Goal: Find contact information: Find contact information

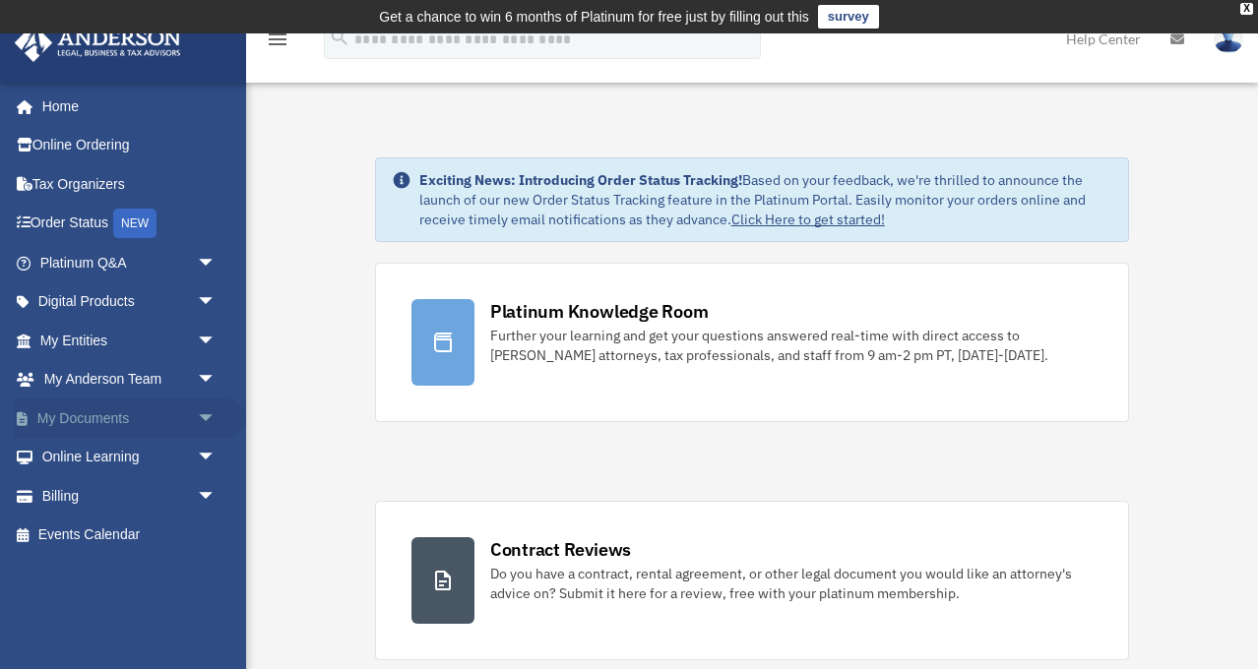
click at [208, 410] on span "arrow_drop_down" at bounding box center [216, 419] width 39 height 40
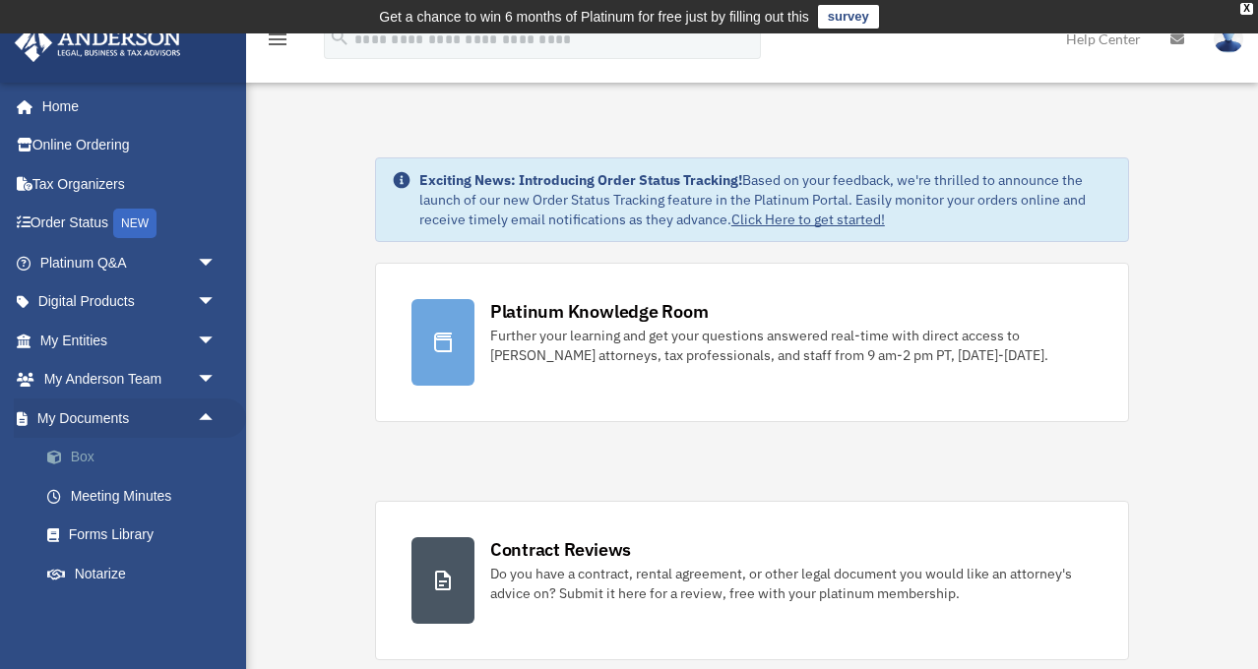
click at [87, 453] on link "Box" at bounding box center [137, 457] width 218 height 39
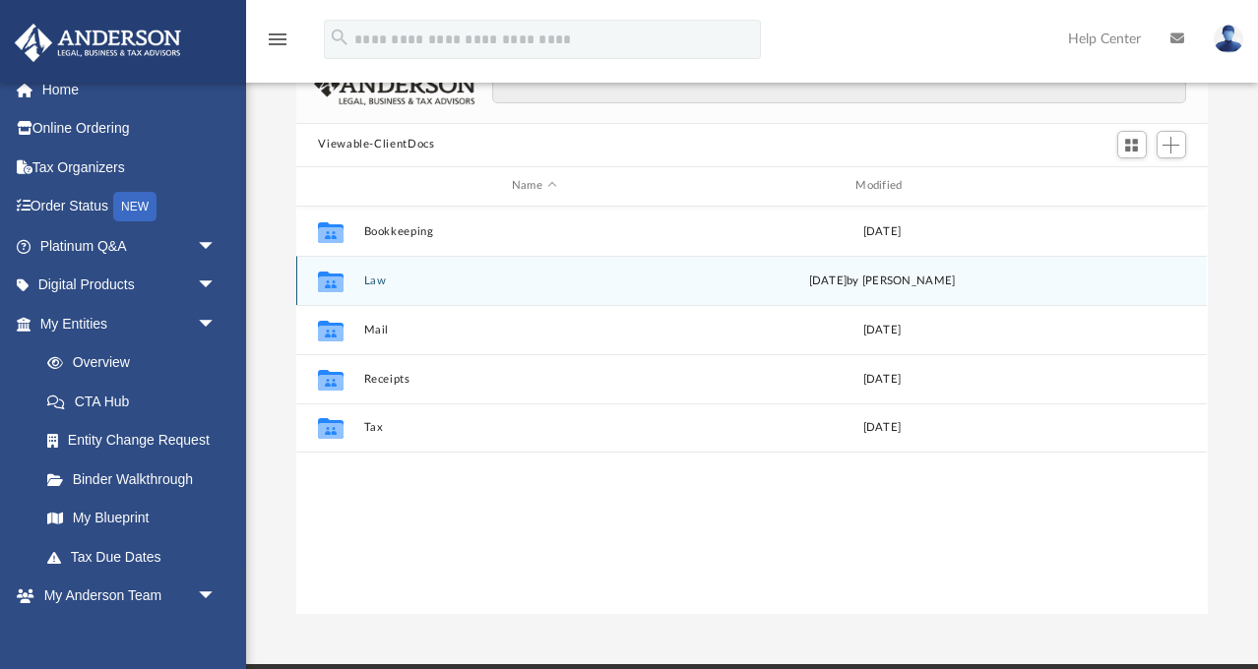
scroll to position [162, 0]
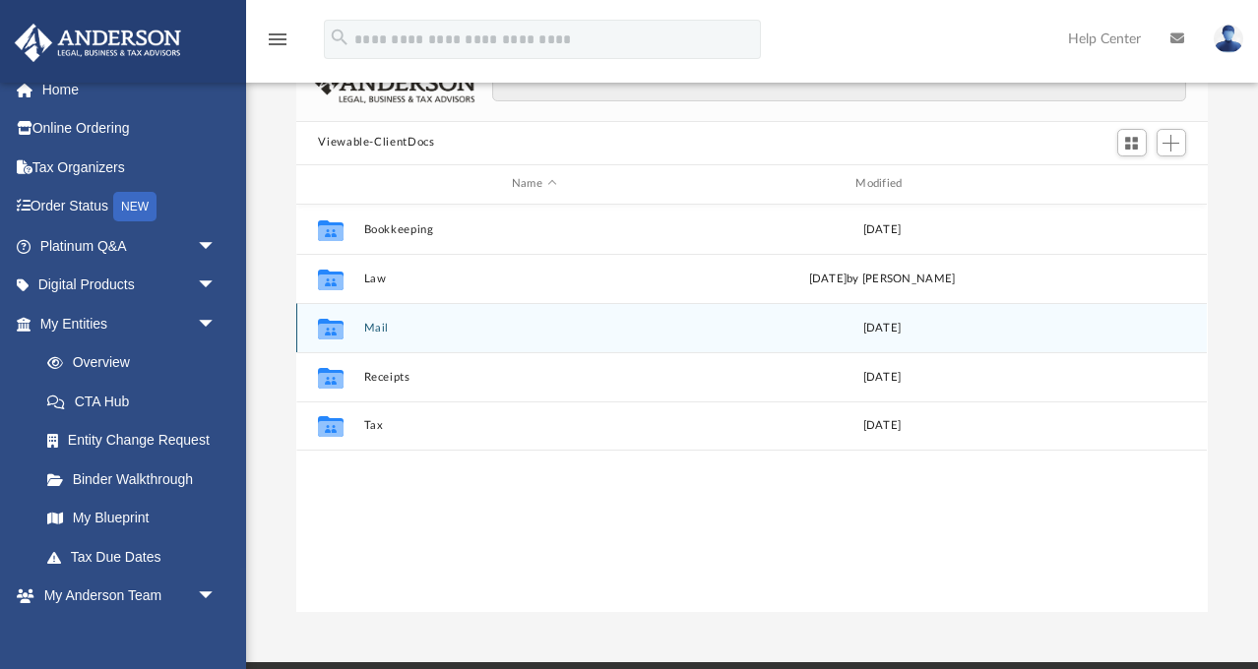
click at [375, 328] on button "Mail" at bounding box center [533, 328] width 339 height 13
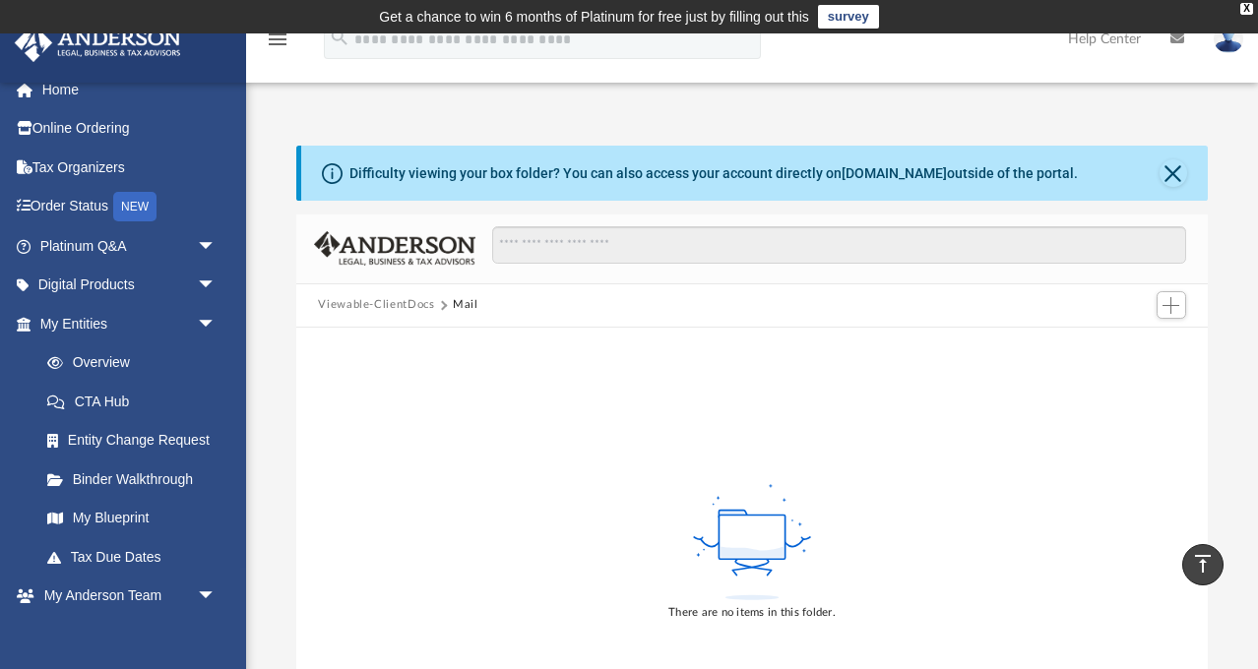
scroll to position [0, 0]
click at [1173, 175] on button "Close" at bounding box center [1173, 173] width 28 height 28
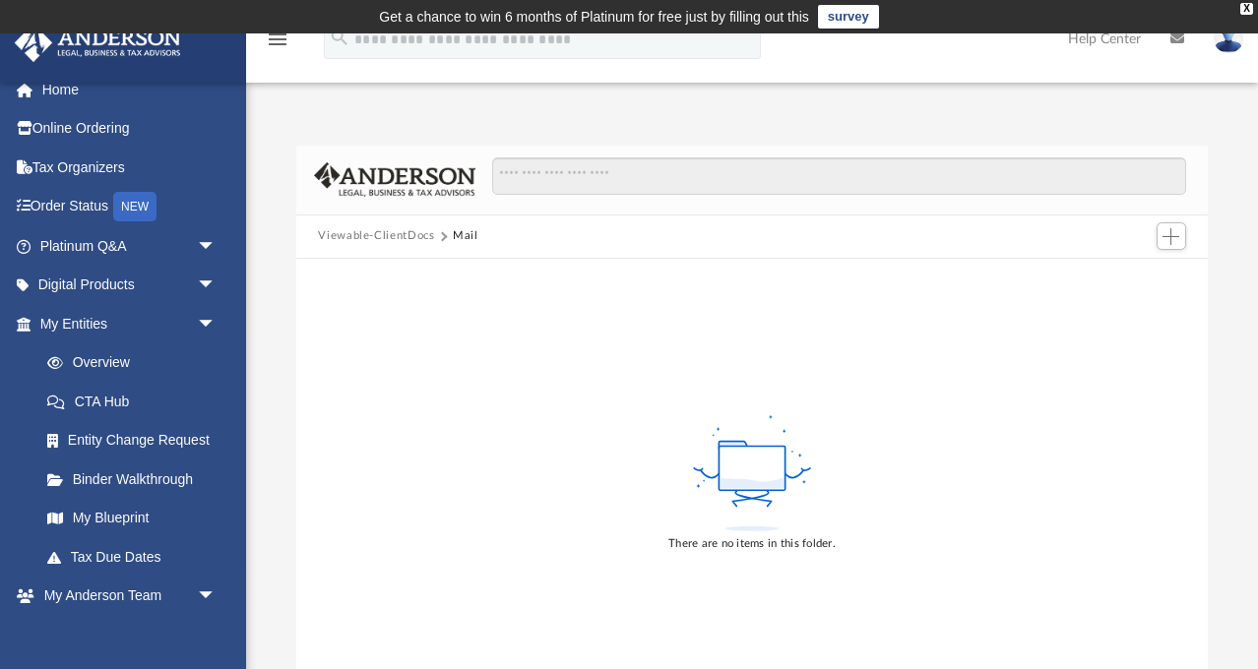
click at [460, 235] on button "Mail" at bounding box center [466, 236] width 26 height 18
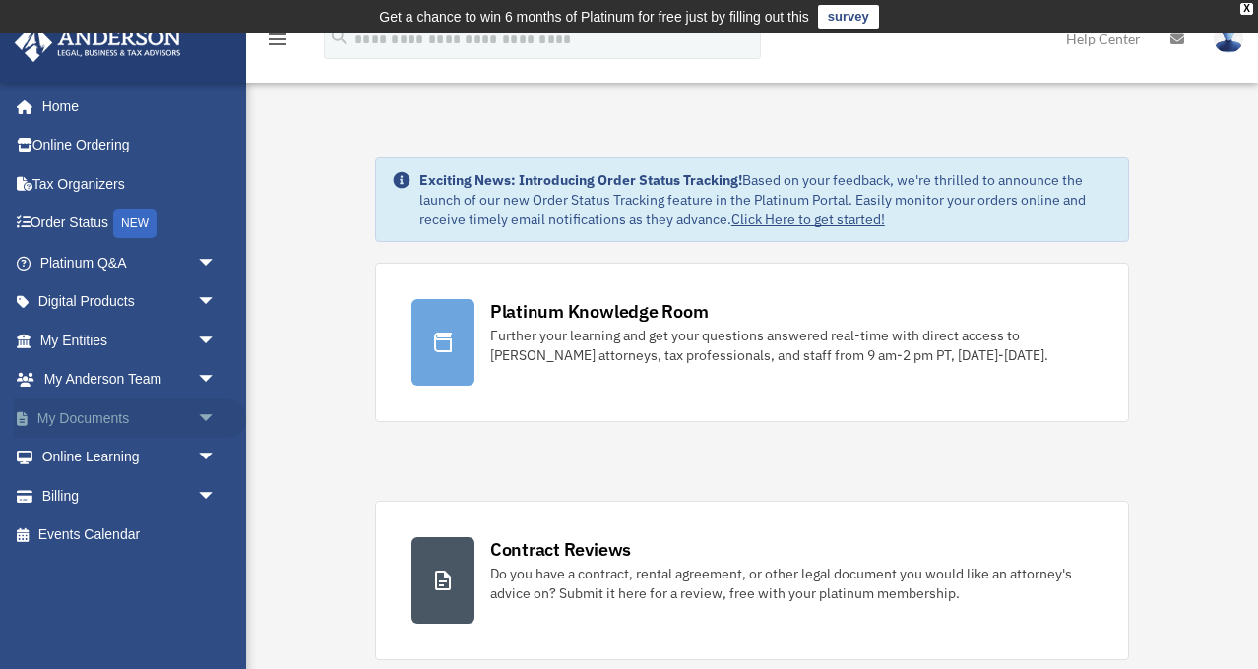
click at [207, 409] on span "arrow_drop_down" at bounding box center [216, 419] width 39 height 40
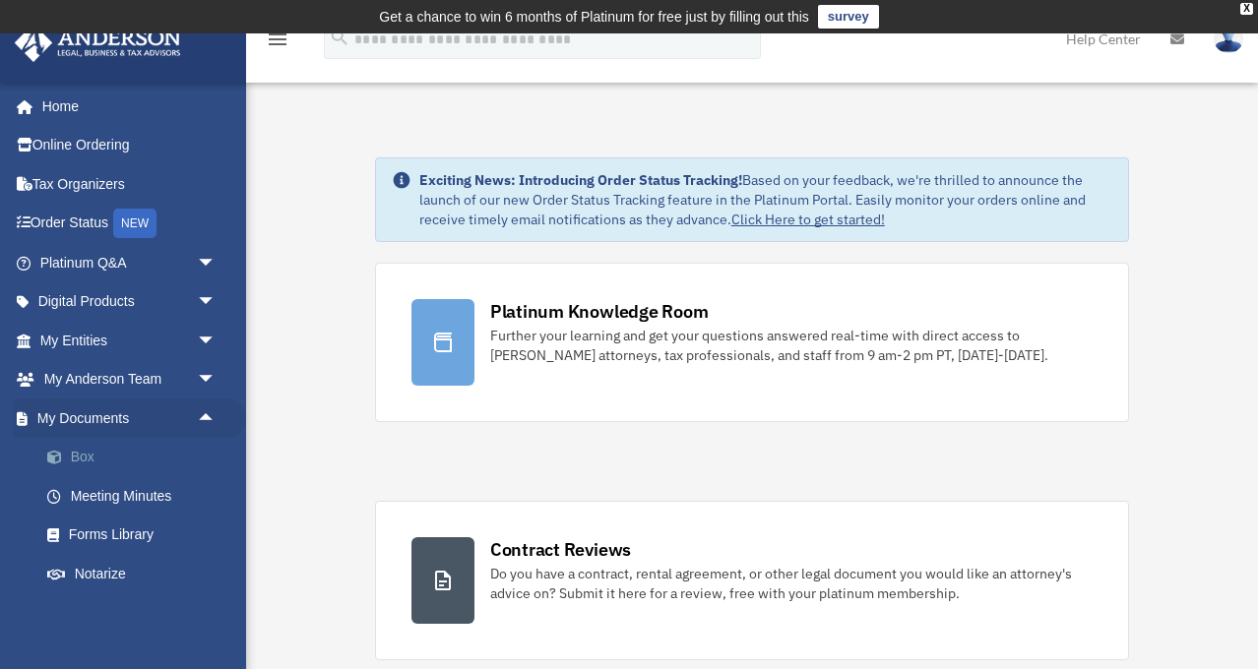
click at [81, 451] on link "Box" at bounding box center [137, 457] width 218 height 39
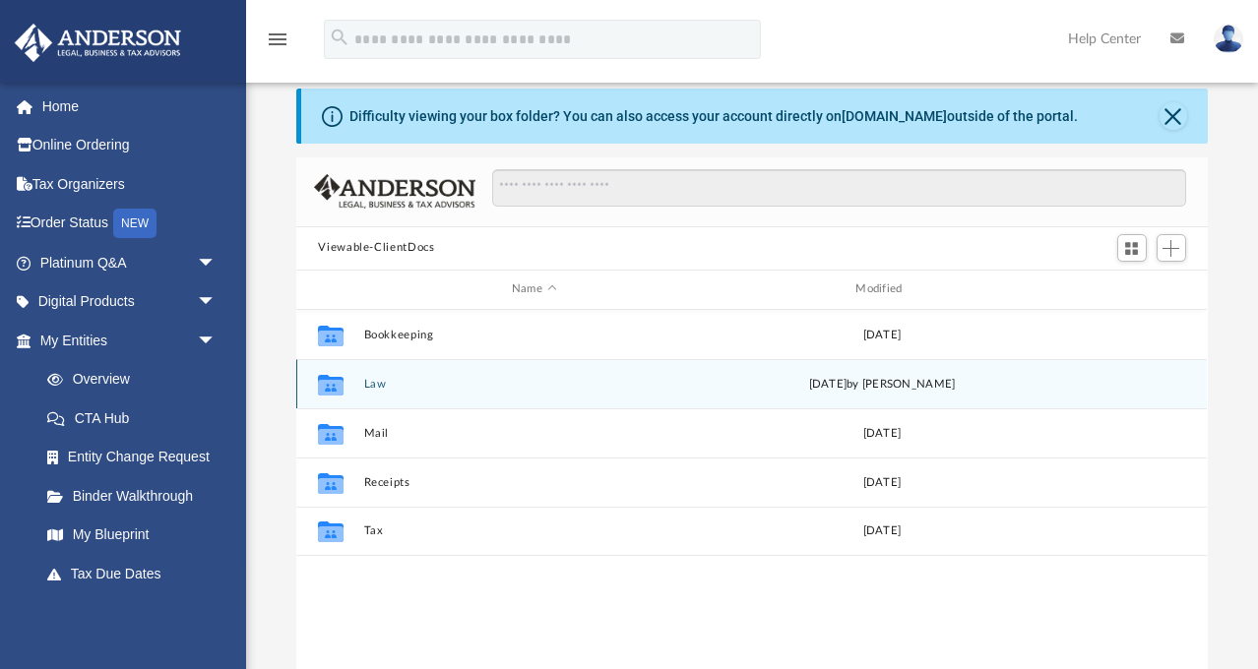
scroll to position [62, 0]
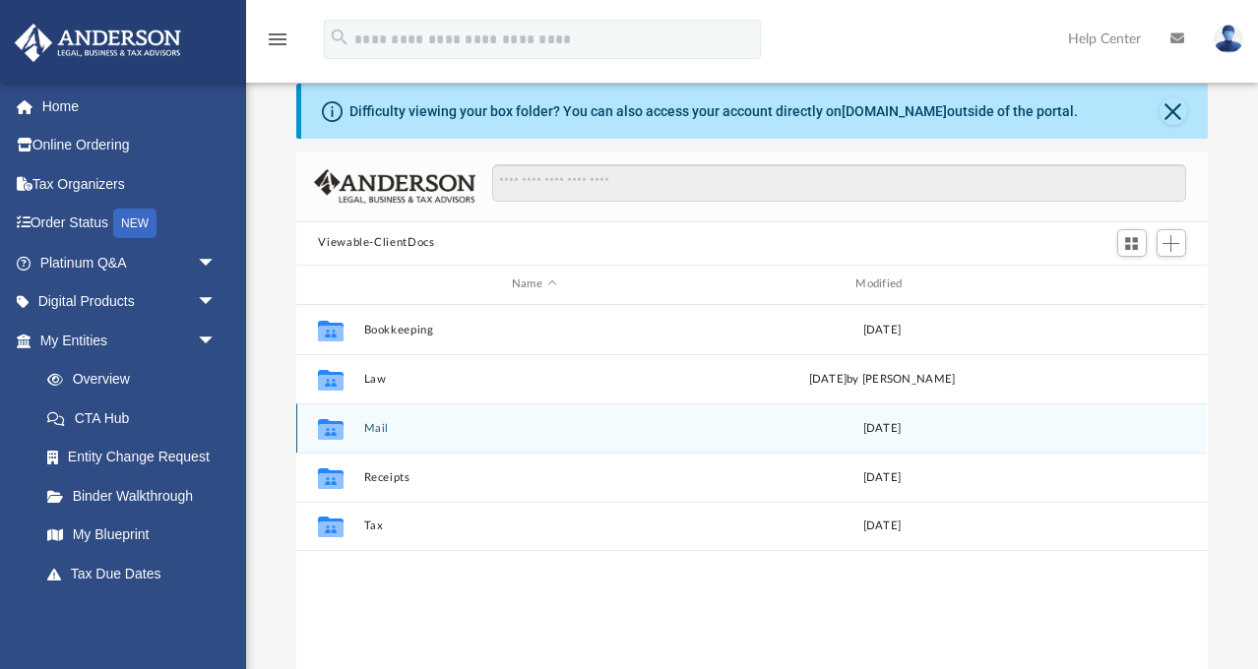
click at [374, 427] on button "Mail" at bounding box center [533, 428] width 339 height 13
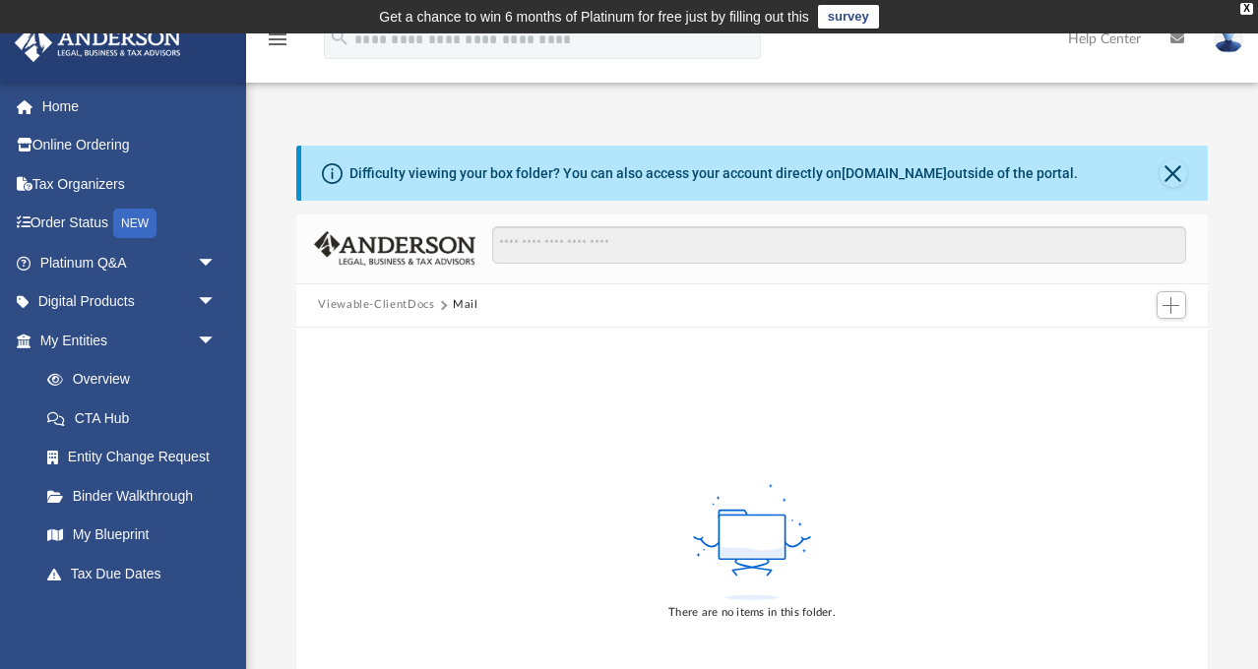
scroll to position [0, 0]
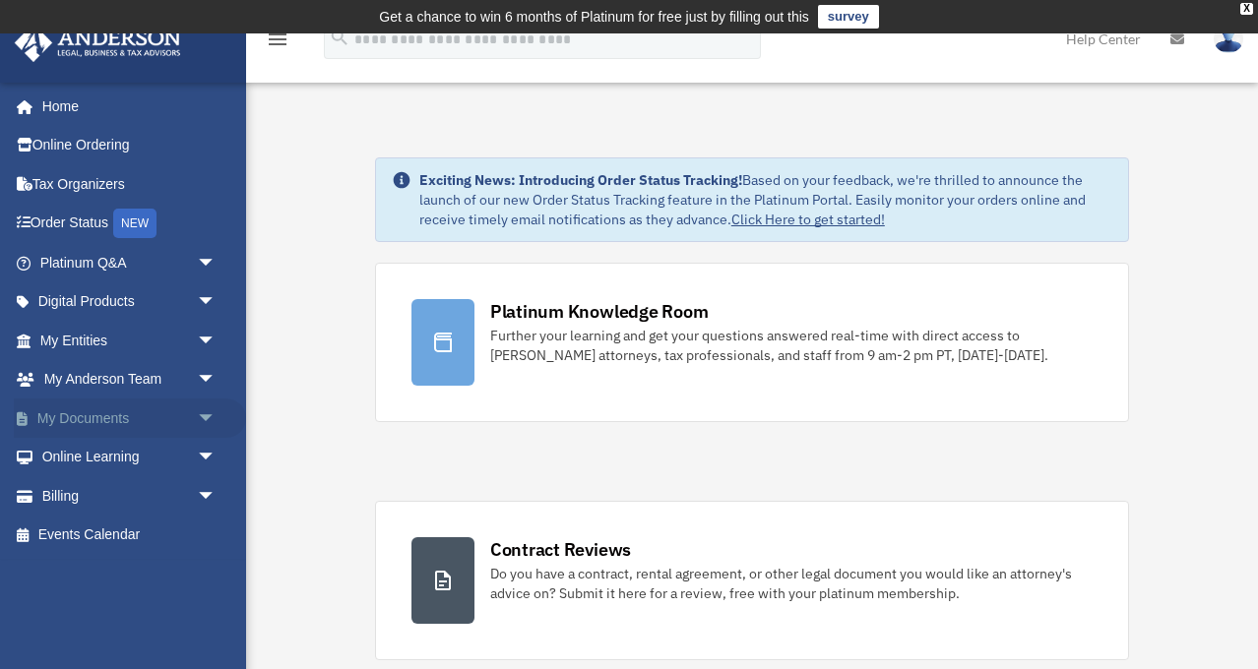
click at [206, 409] on span "arrow_drop_down" at bounding box center [216, 419] width 39 height 40
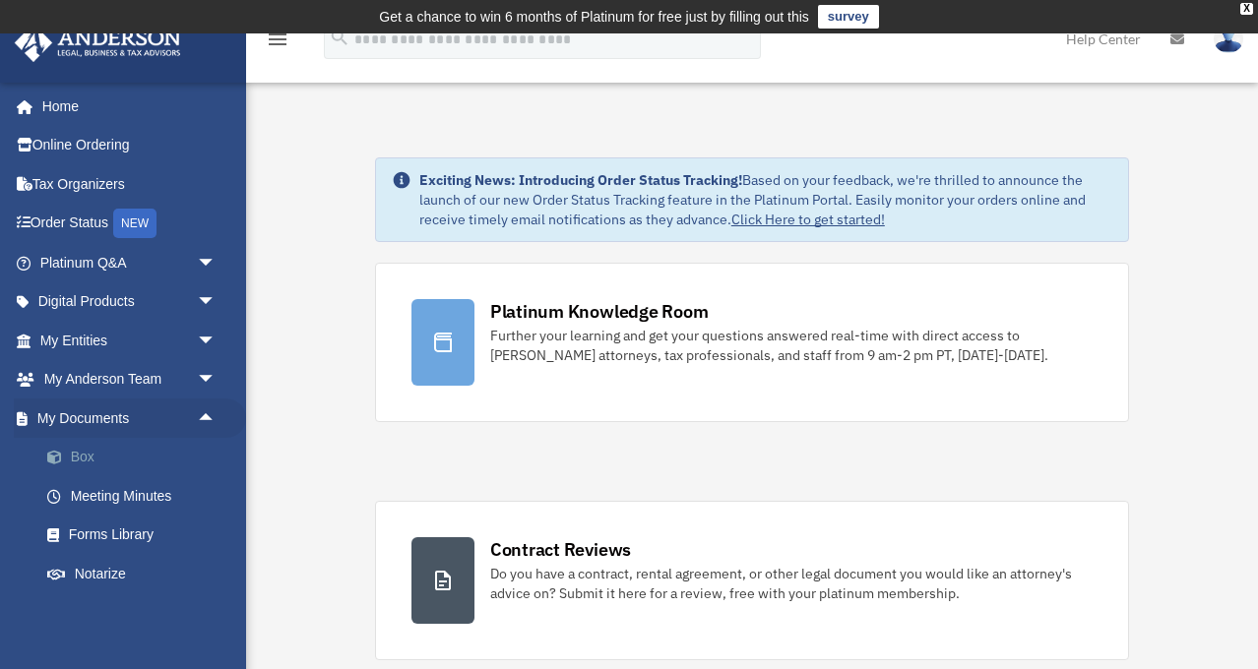
click at [82, 450] on link "Box" at bounding box center [137, 457] width 218 height 39
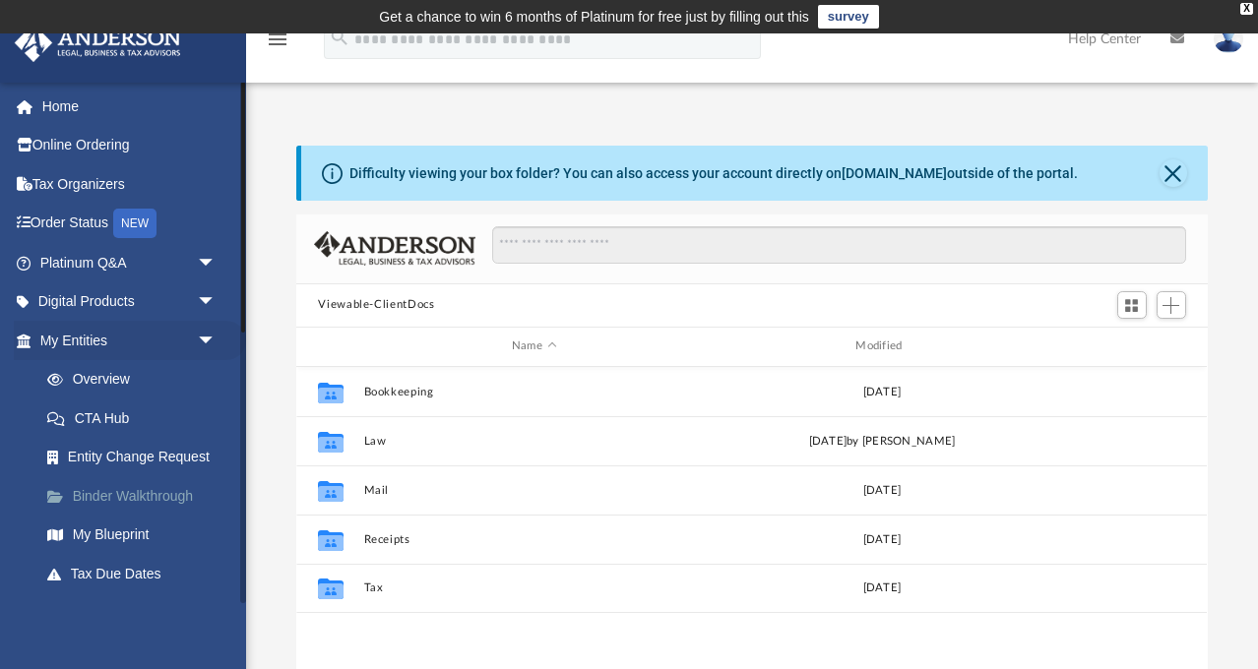
scroll to position [448, 910]
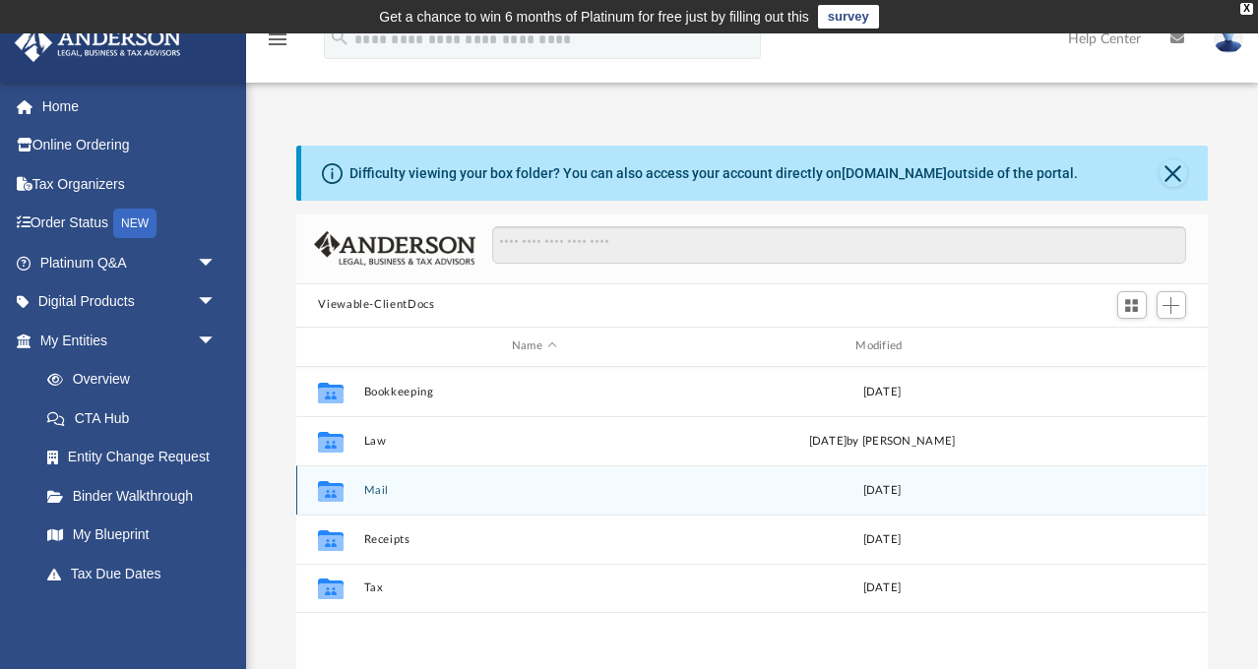
click at [336, 494] on icon "grid" at bounding box center [331, 490] width 26 height 21
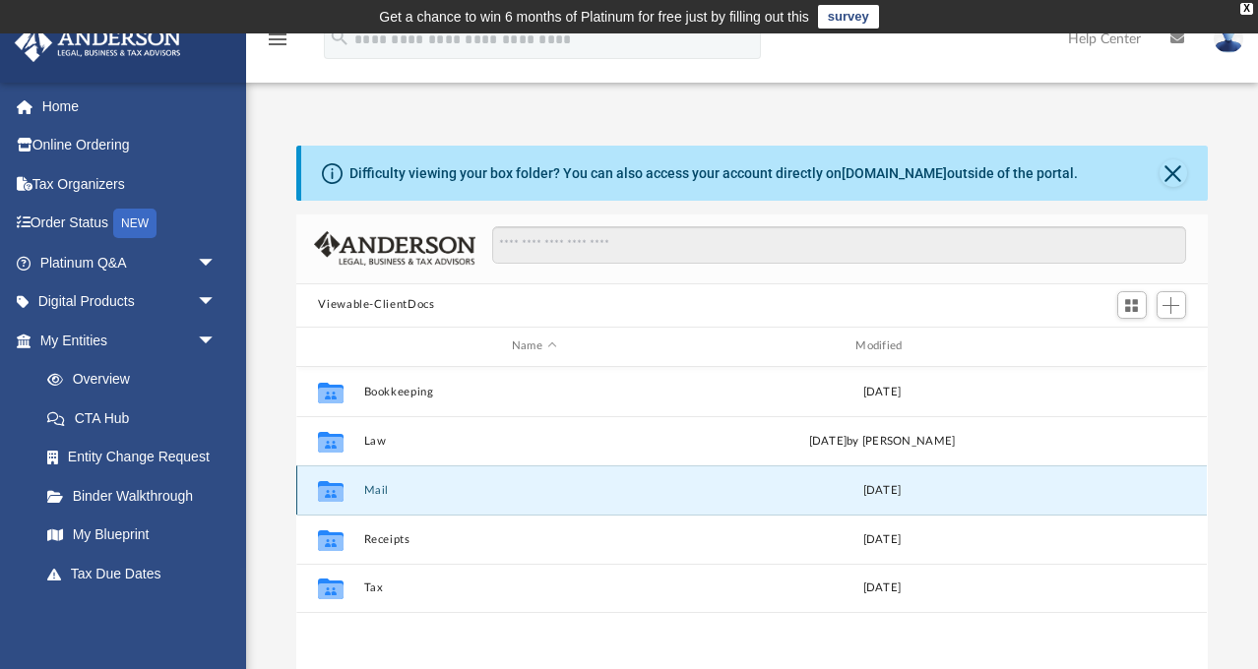
click at [335, 491] on icon "grid" at bounding box center [331, 490] width 26 height 21
click at [375, 490] on button "Mail" at bounding box center [533, 490] width 339 height 13
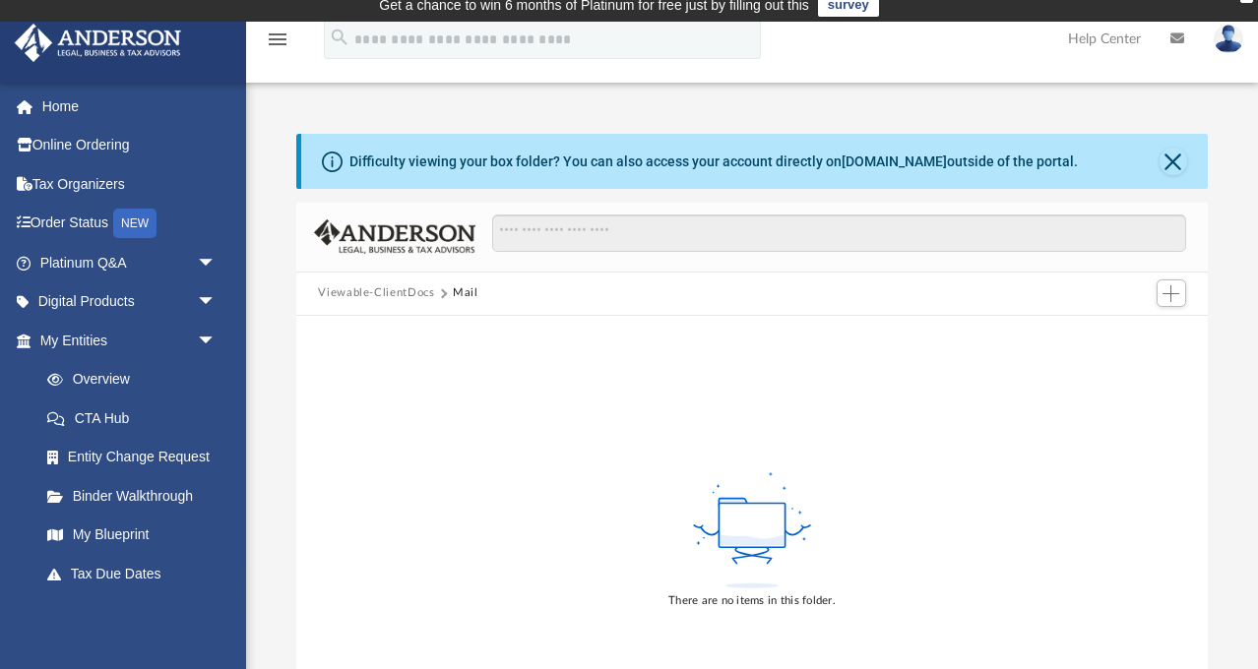
scroll to position [0, 0]
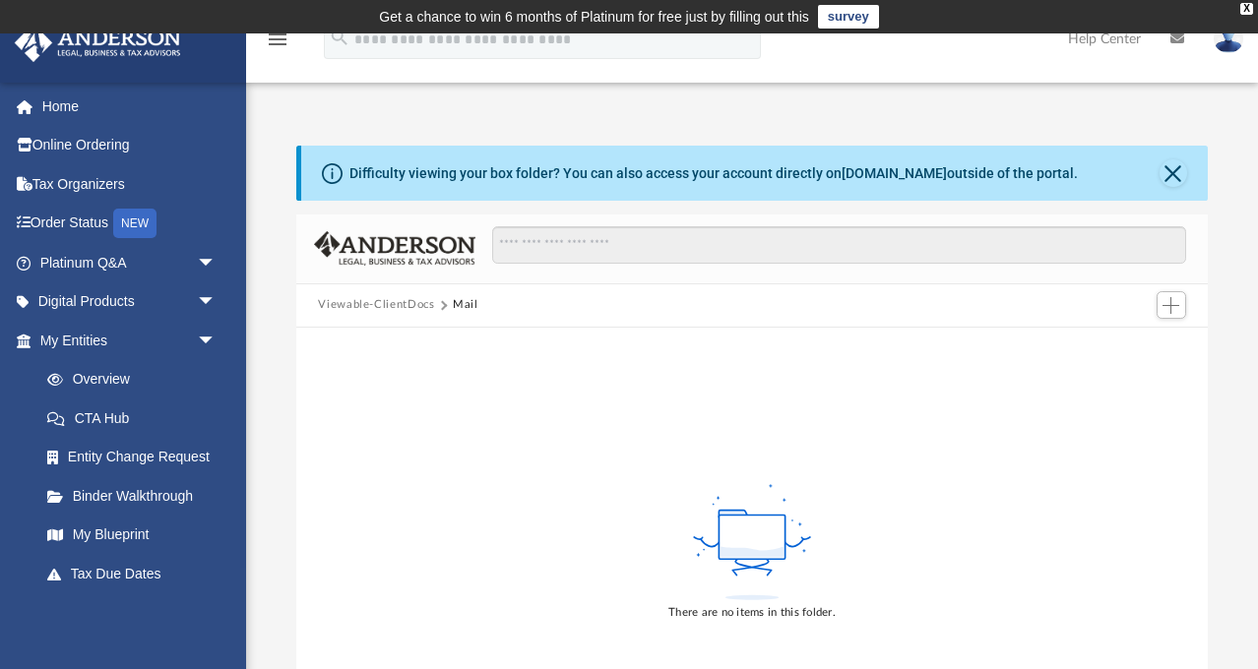
click at [417, 304] on button "Viewable-ClientDocs" at bounding box center [376, 305] width 116 height 18
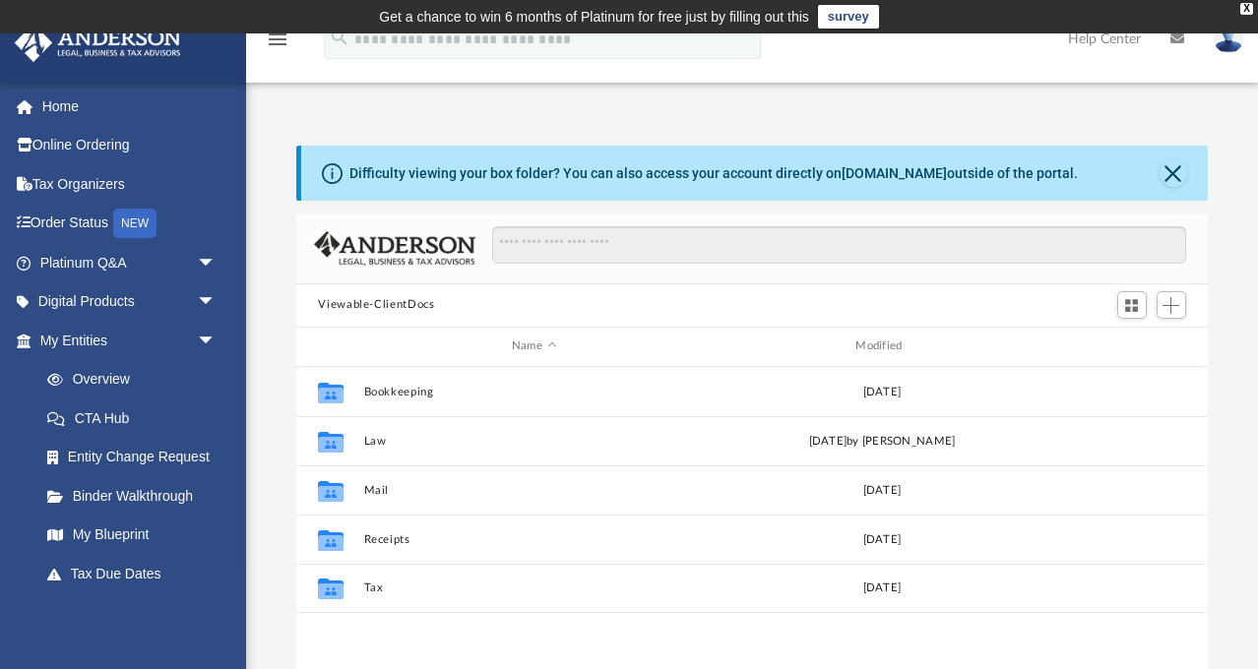
scroll to position [448, 910]
click at [399, 304] on button "Viewable-ClientDocs" at bounding box center [376, 305] width 116 height 18
click at [410, 304] on button "Viewable-ClientDocs" at bounding box center [376, 305] width 116 height 18
click at [419, 304] on button "Viewable-ClientDocs" at bounding box center [376, 305] width 116 height 18
click at [421, 304] on button "Viewable-ClientDocs" at bounding box center [376, 305] width 116 height 18
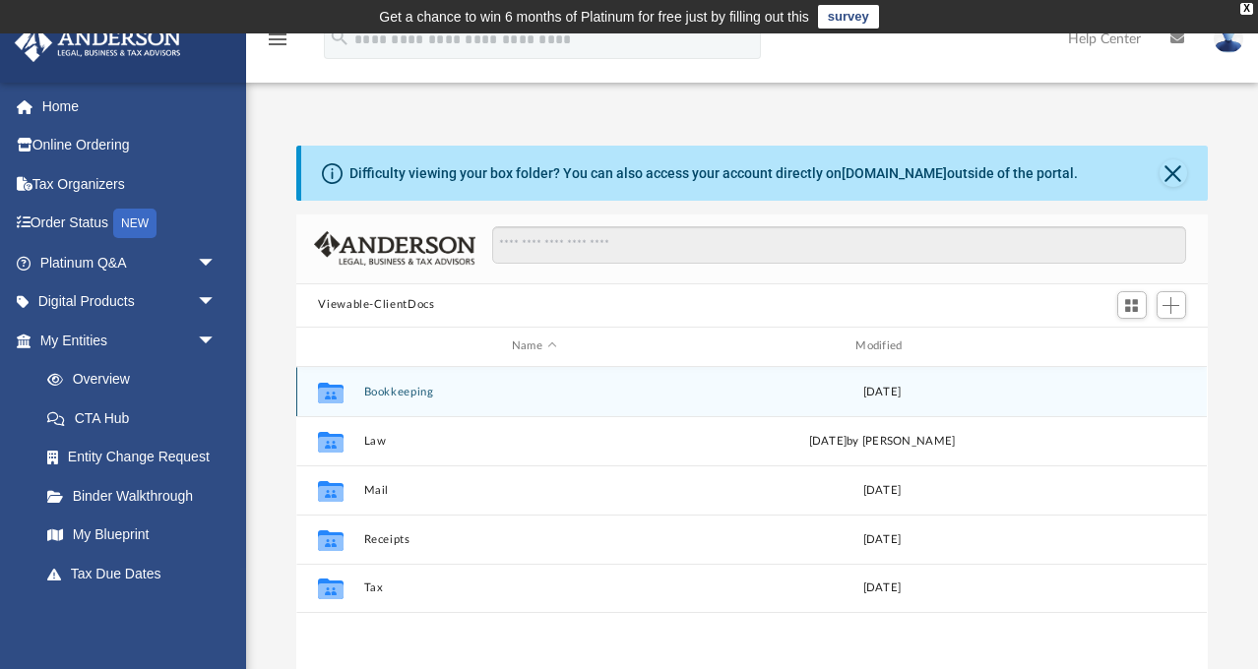
scroll to position [0, 0]
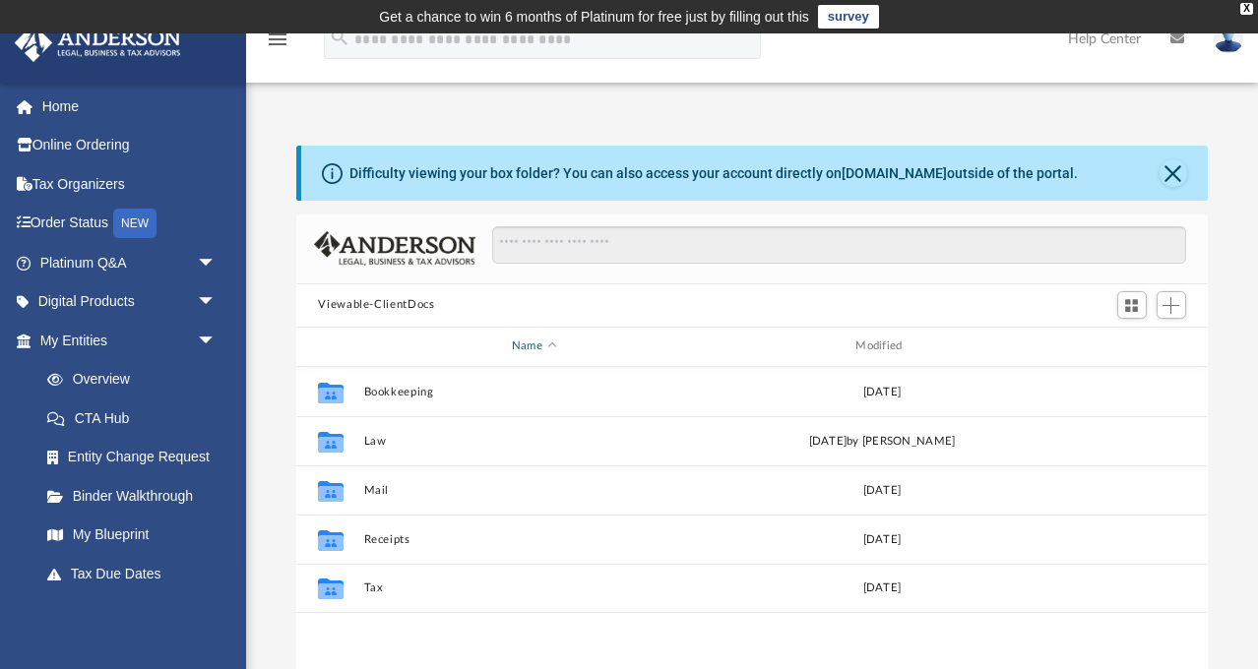
click at [536, 344] on div "Name" at bounding box center [533, 346] width 340 height 18
click at [529, 344] on div "Name" at bounding box center [533, 346] width 340 height 18
click at [394, 302] on button "Viewable-ClientDocs" at bounding box center [376, 305] width 116 height 18
click at [357, 302] on button "Viewable-ClientDocs" at bounding box center [376, 305] width 116 height 18
click at [355, 303] on button "Viewable-ClientDocs" at bounding box center [376, 305] width 116 height 18
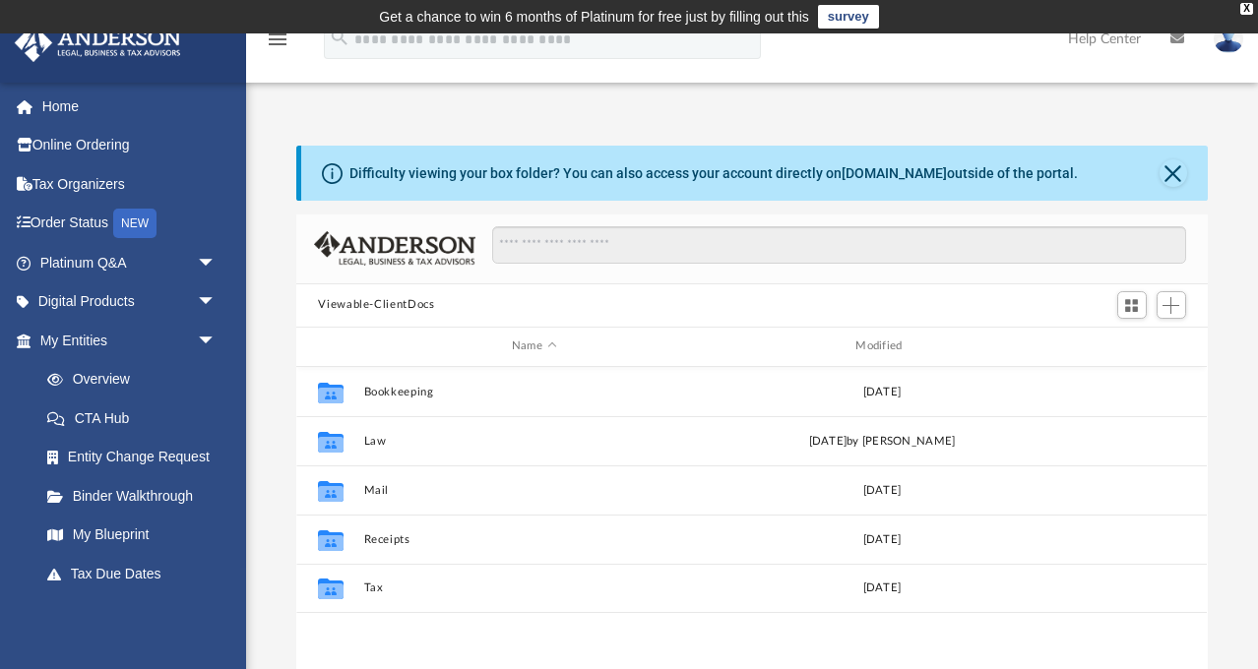
click at [359, 306] on button "Viewable-ClientDocs" at bounding box center [376, 305] width 116 height 18
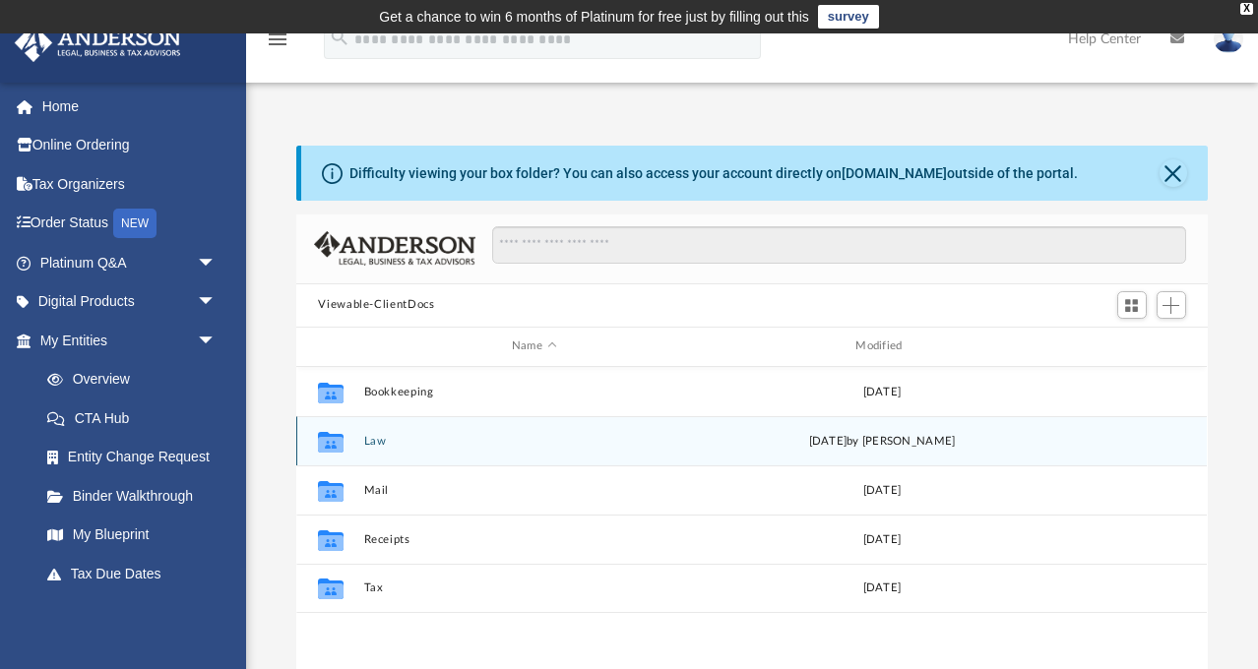
click at [379, 441] on button "Law" at bounding box center [533, 441] width 339 height 13
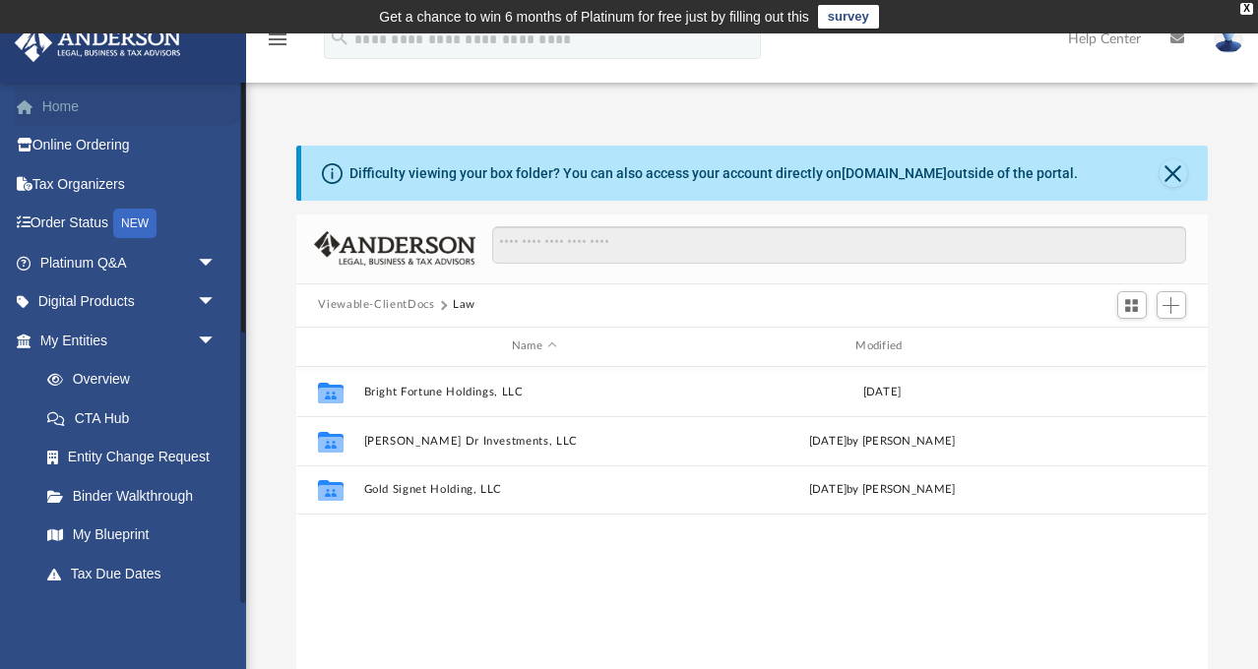
click at [65, 101] on link "Home" at bounding box center [130, 106] width 232 height 39
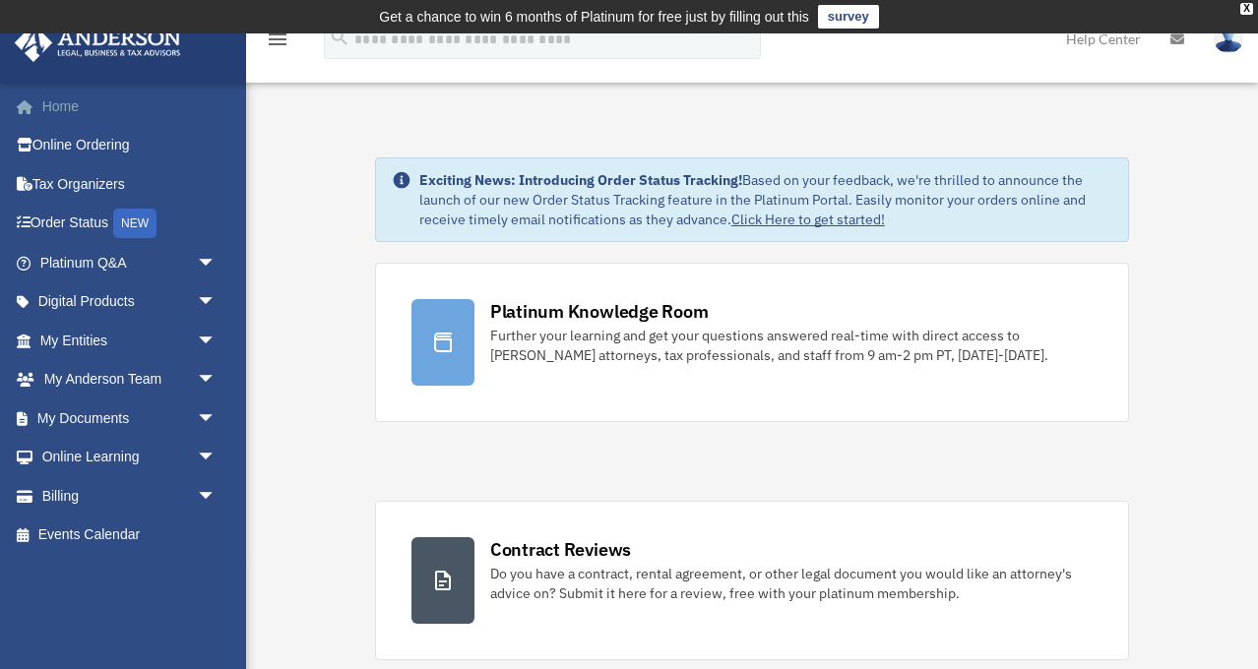
click at [62, 105] on link "Home" at bounding box center [130, 106] width 232 height 39
click at [64, 105] on link "Home" at bounding box center [130, 106] width 232 height 39
click at [156, 116] on link "Home" at bounding box center [130, 106] width 232 height 39
click at [150, 111] on link "Home" at bounding box center [130, 106] width 232 height 39
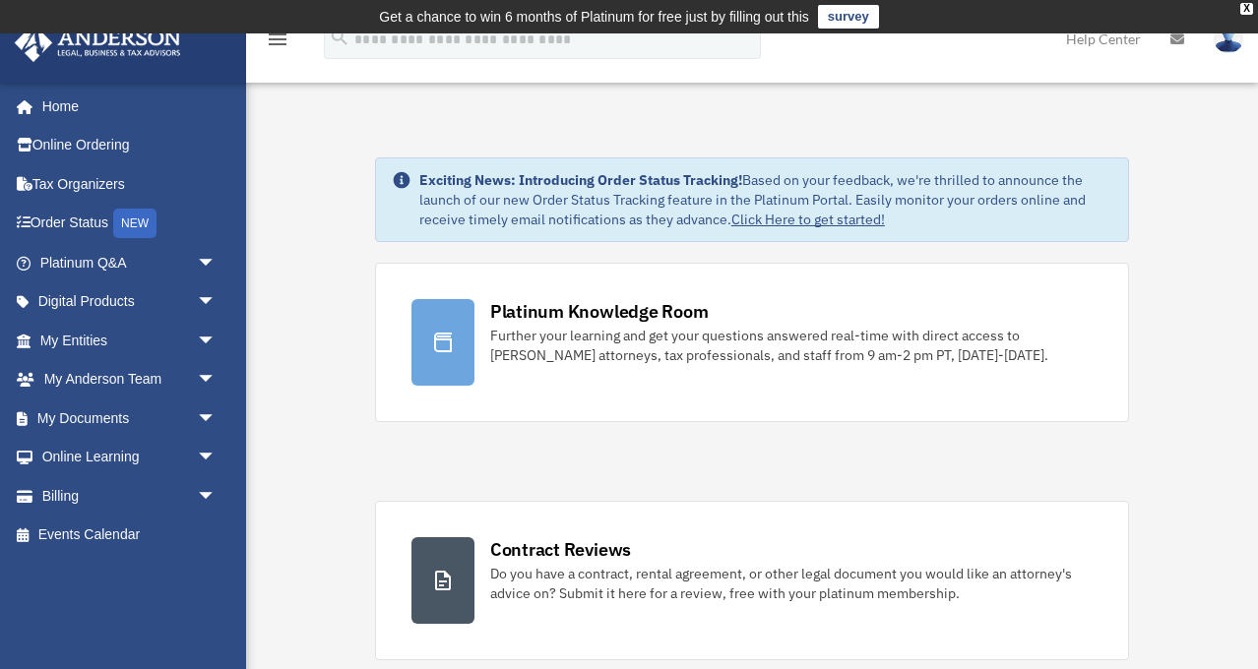
click at [112, 42] on img at bounding box center [98, 43] width 178 height 38
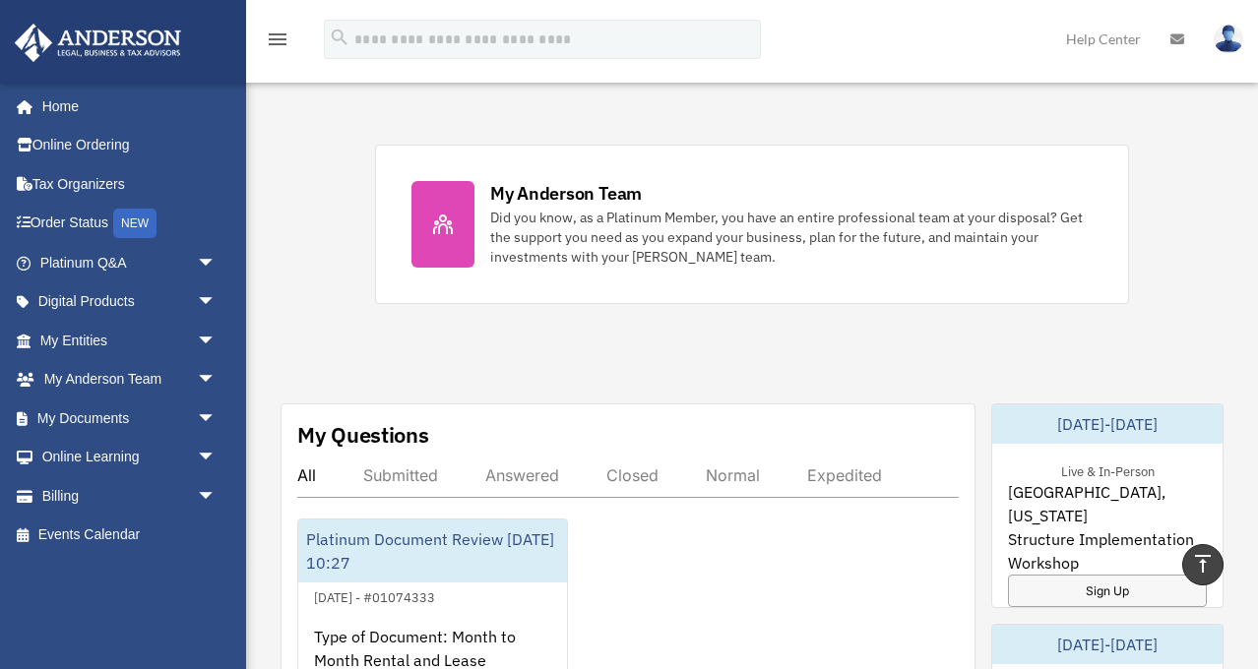
scroll to position [826, 0]
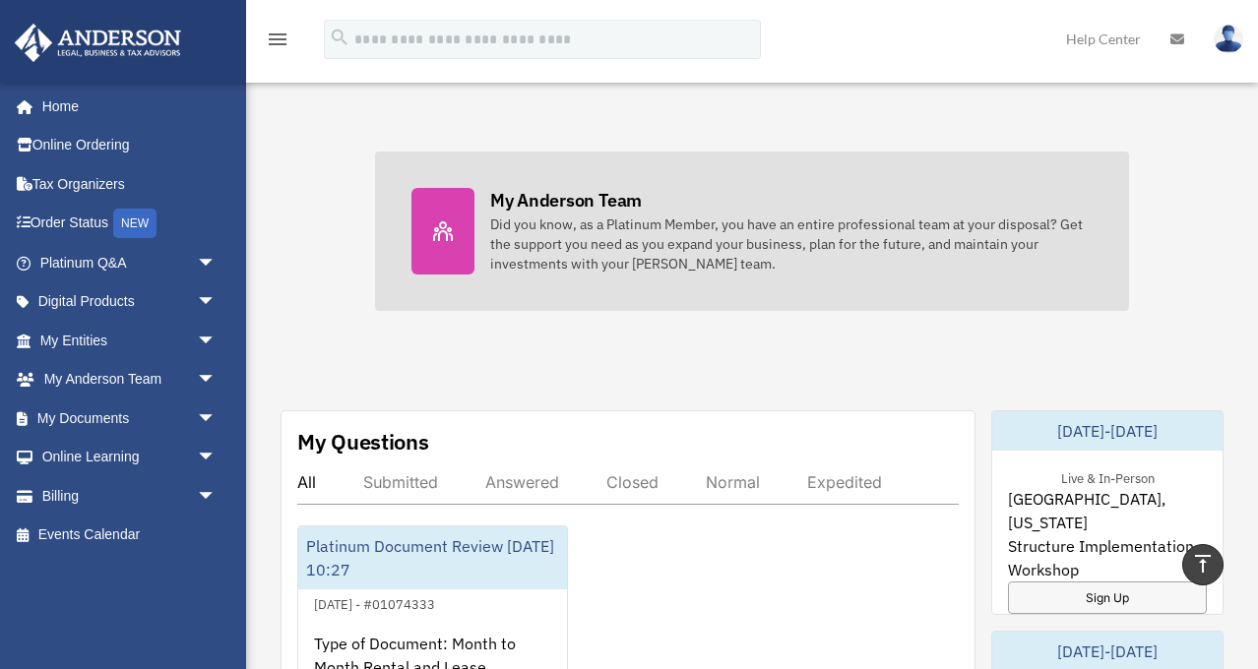
click at [449, 228] on icon at bounding box center [443, 231] width 20 height 20
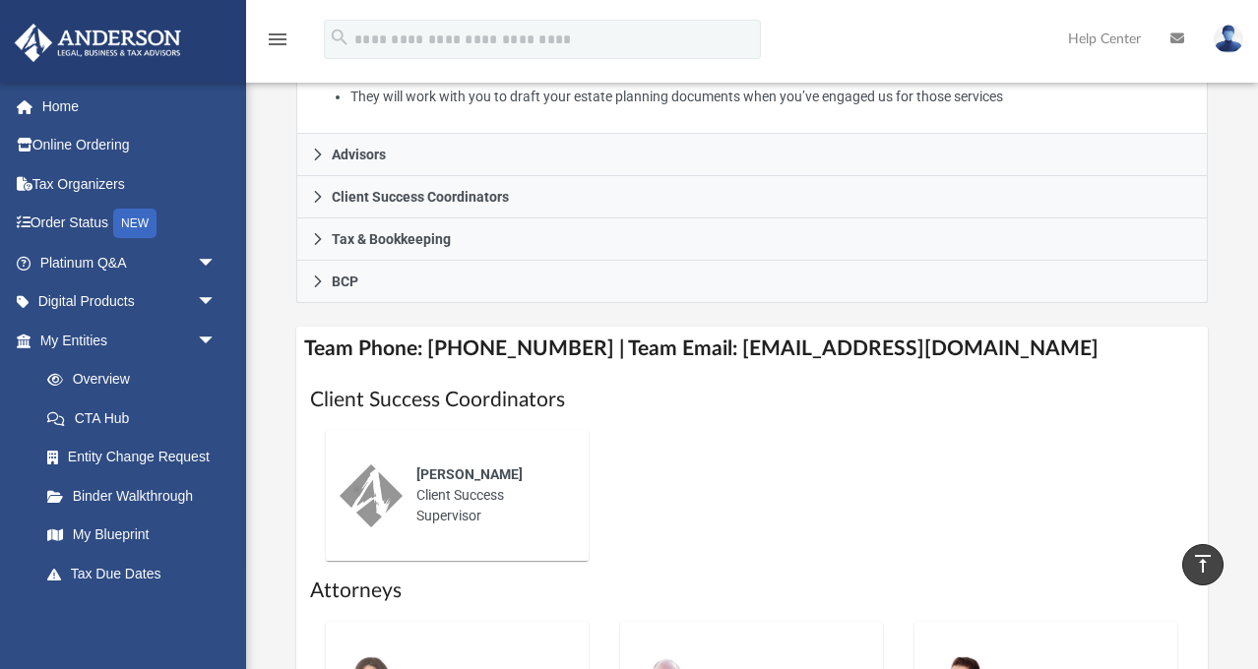
scroll to position [608, 0]
click at [715, 345] on h4 "Team Phone: [PHONE_NUMBER] | Team Email: [EMAIL_ADDRESS][DOMAIN_NAME]" at bounding box center [751, 349] width 910 height 44
click at [706, 343] on h4 "Team Phone: (725) 208-3133 | Team Email: myteam@andersonadvisors.com" at bounding box center [751, 349] width 910 height 44
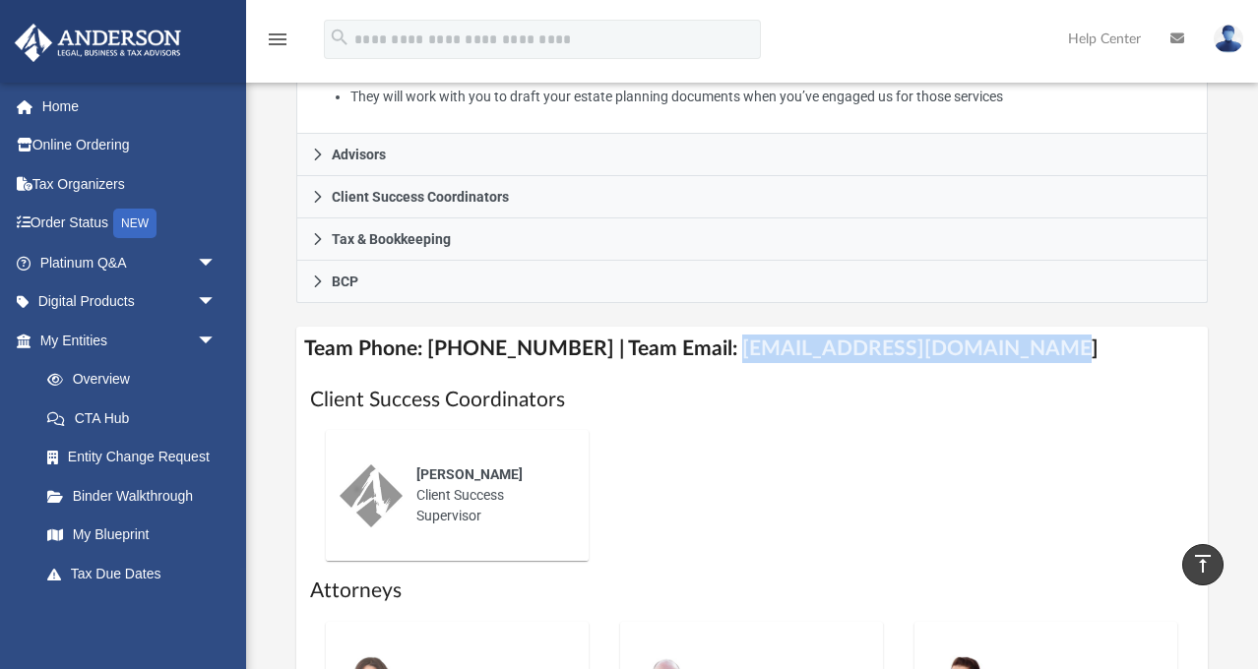
drag, startPoint x: 706, startPoint y: 345, endPoint x: 1001, endPoint y: 344, distance: 294.2
click at [1001, 344] on h4 "Team Phone: (725) 208-3133 | Team Email: myteam@andersonadvisors.com" at bounding box center [751, 349] width 910 height 44
click at [959, 342] on h4 "Team Phone: (725) 208-3133 | Team Email: myteam@andersonadvisors.com" at bounding box center [751, 349] width 910 height 44
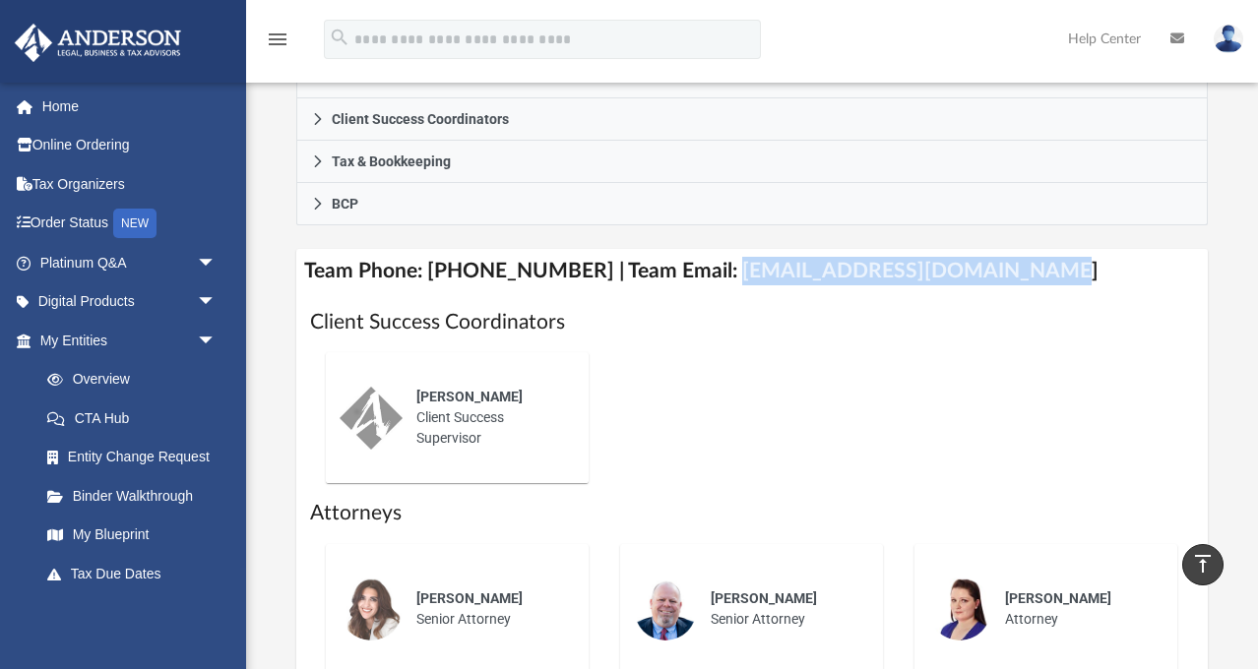
scroll to position [690, 0]
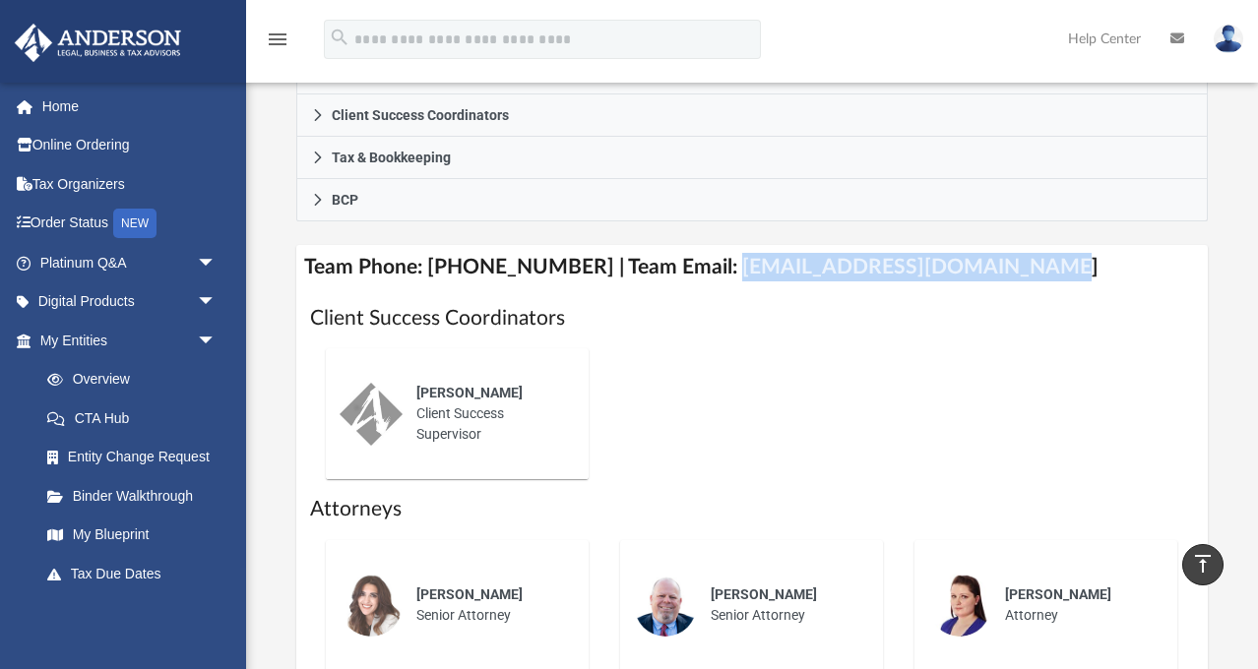
click at [918, 264] on h4 "Team Phone: [PHONE_NUMBER] | Team Email: [EMAIL_ADDRESS][DOMAIN_NAME]" at bounding box center [751, 267] width 910 height 44
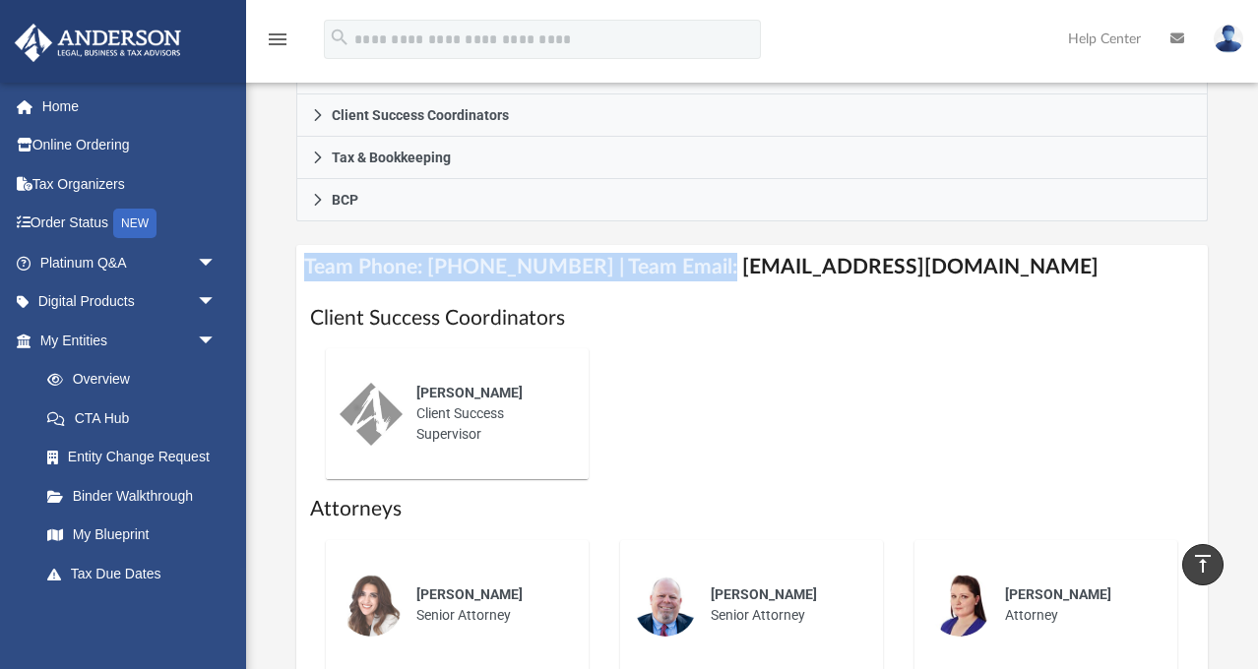
drag, startPoint x: 697, startPoint y: 262, endPoint x: 913, endPoint y: 240, distance: 217.6
click at [913, 245] on h4 "Team Phone: [PHONE_NUMBER] | Team Email: [EMAIL_ADDRESS][DOMAIN_NAME]" at bounding box center [751, 267] width 910 height 44
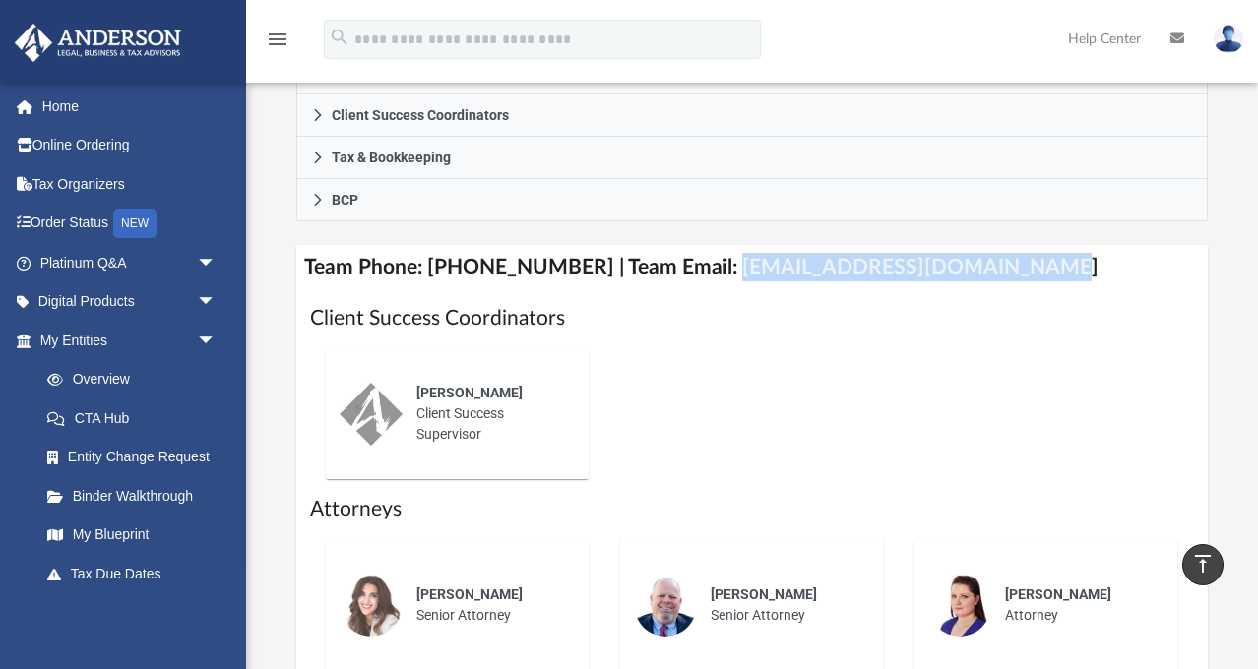
drag, startPoint x: 704, startPoint y: 265, endPoint x: 1011, endPoint y: 265, distance: 307.0
click at [1011, 265] on h4 "Team Phone: [PHONE_NUMBER] | Team Email: [EMAIL_ADDRESS][DOMAIN_NAME]" at bounding box center [751, 267] width 910 height 44
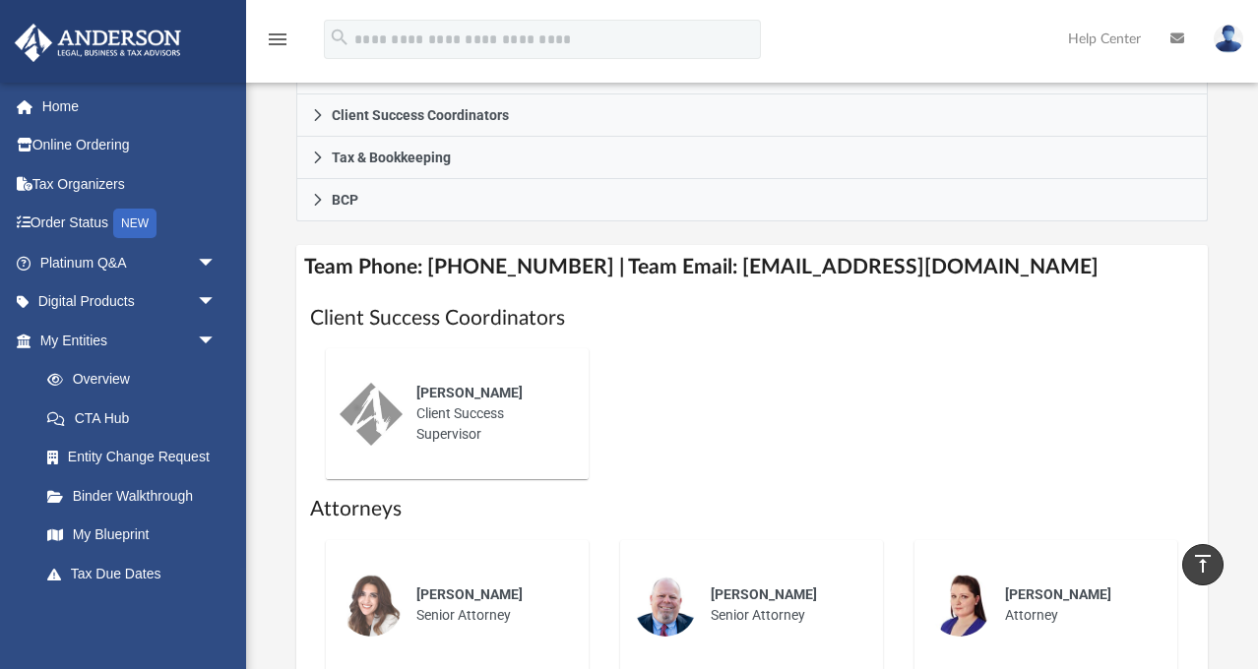
click at [954, 269] on h4 "Team Phone: (725) 208-3133 | Team Email: myteam@andersonadvisors.com" at bounding box center [751, 267] width 910 height 44
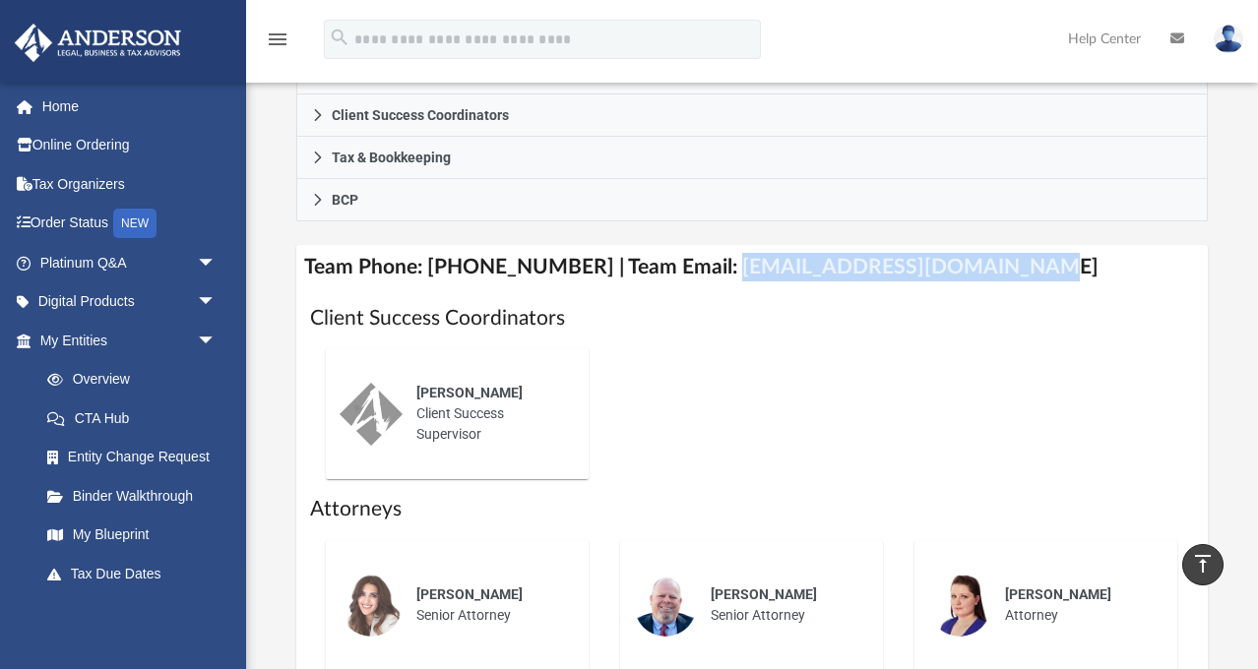
drag, startPoint x: 700, startPoint y: 262, endPoint x: 982, endPoint y: 252, distance: 282.6
click at [982, 252] on h4 "Team Phone: (725) 208-3133 | Team Email: myteam@andersonadvisors.com" at bounding box center [751, 267] width 910 height 44
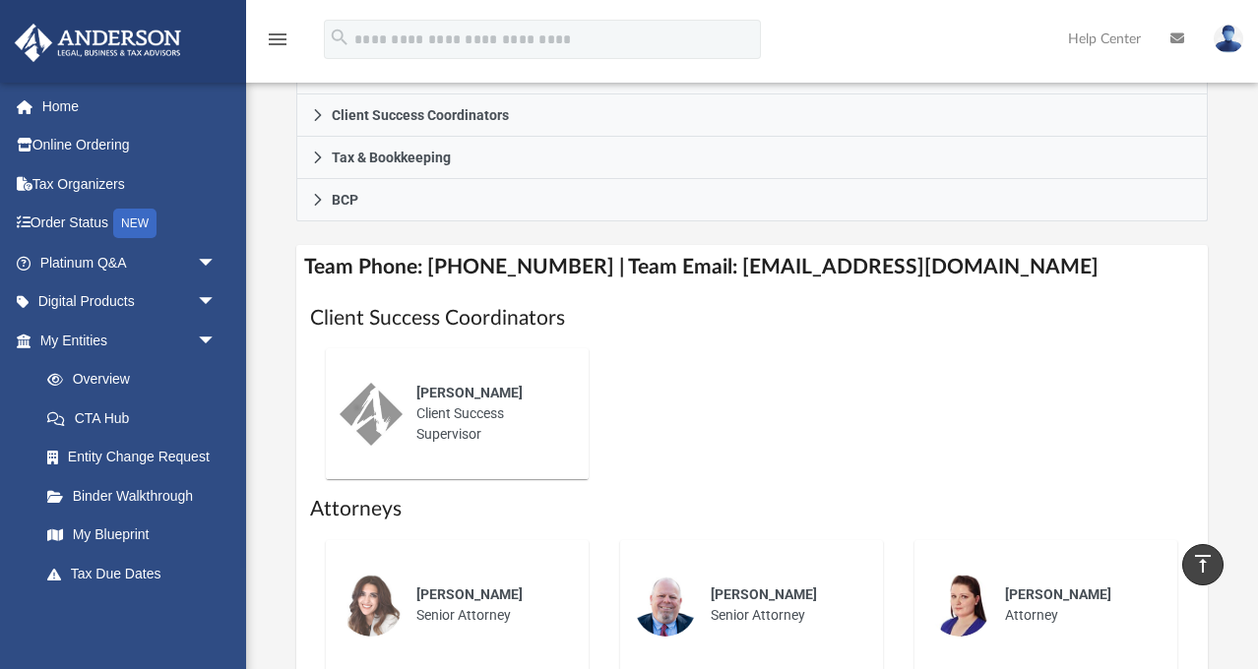
drag, startPoint x: 971, startPoint y: 261, endPoint x: 934, endPoint y: 261, distance: 37.4
click at [971, 261] on h4 "Team Phone: (725) 208-3133 | Team Email: myteam@andersonadvisors.com" at bounding box center [751, 267] width 910 height 44
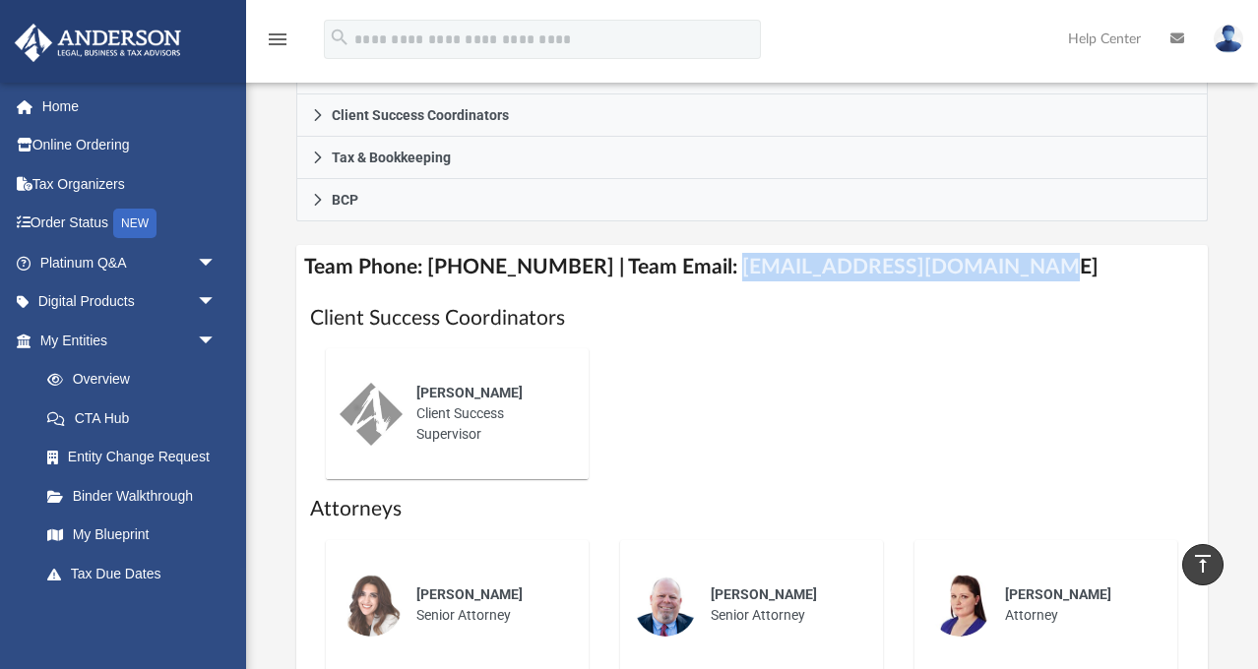
drag, startPoint x: 699, startPoint y: 263, endPoint x: 989, endPoint y: 265, distance: 290.3
click at [989, 265] on h4 "Team Phone: (725) 208-3133 | Team Email: myteam@andersonadvisors.com" at bounding box center [751, 267] width 910 height 44
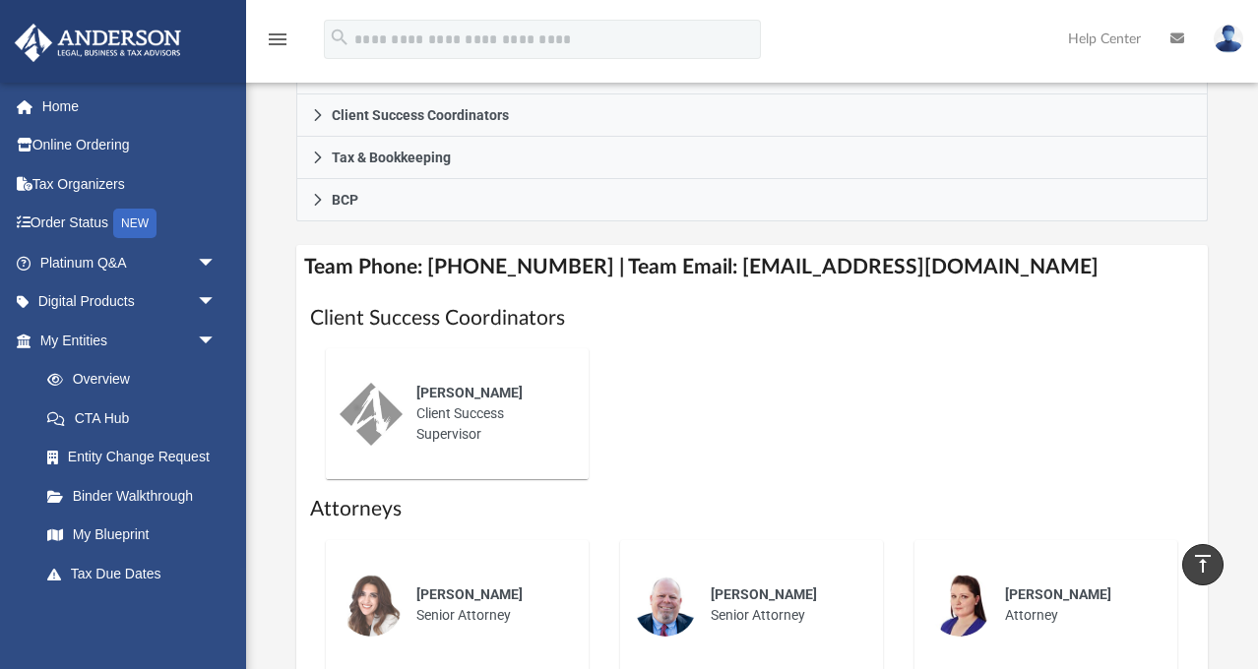
click at [1034, 259] on h4 "Team Phone: (725) 208-3133 | Team Email: myteam@andersonadvisors.com" at bounding box center [751, 267] width 910 height 44
click at [1036, 261] on h4 "Team Phone: (725) 208-3133 | Team Email: myteam@andersonadvisors.com" at bounding box center [751, 267] width 910 height 44
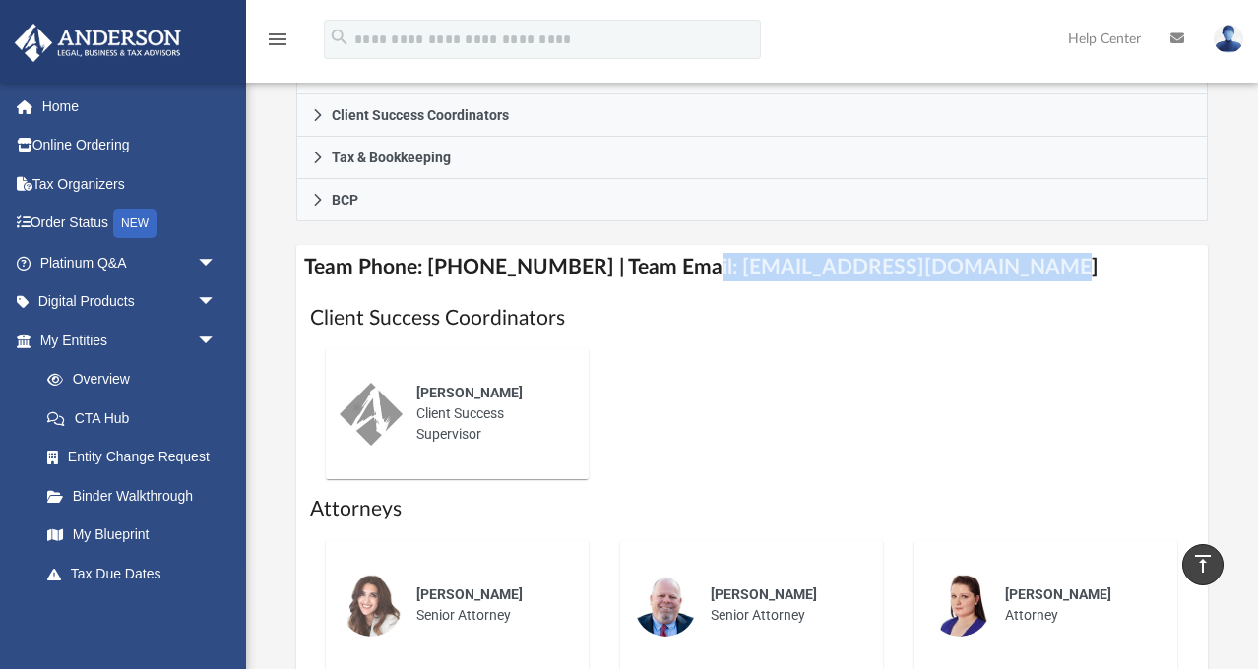
drag, startPoint x: 999, startPoint y: 258, endPoint x: 676, endPoint y: 268, distance: 322.9
click at [676, 268] on h4 "Team Phone: (725) 208-3133 | Team Email: myteam@andersonadvisors.com" at bounding box center [751, 267] width 910 height 44
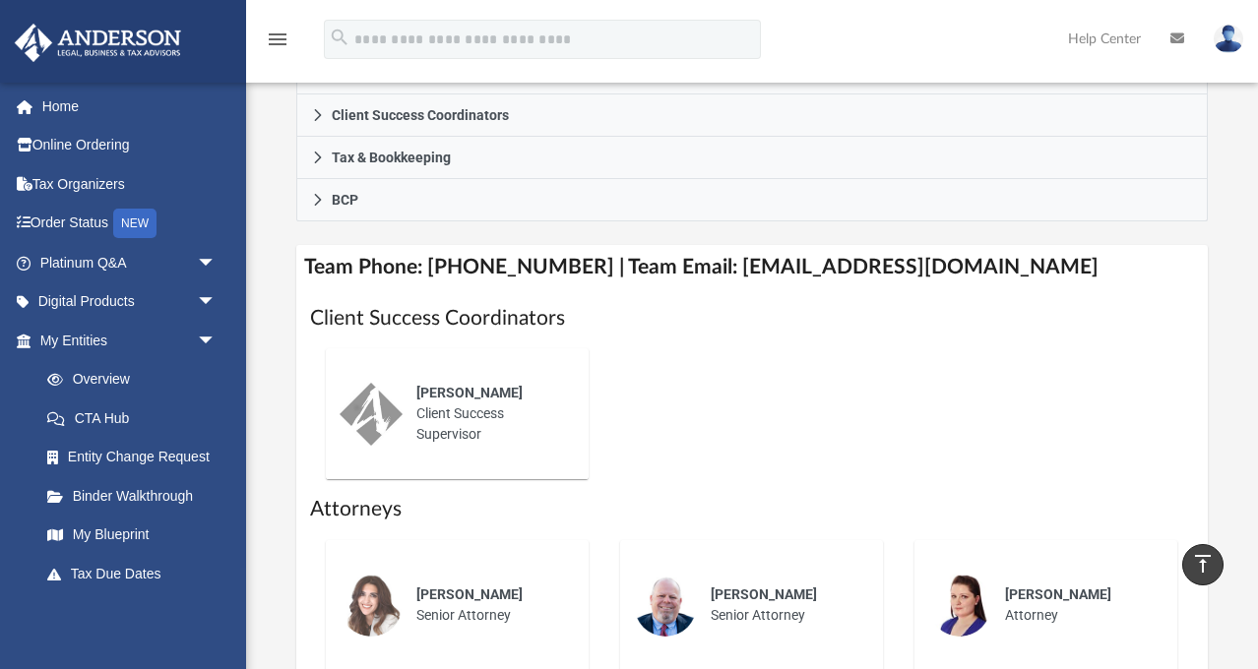
click at [623, 264] on h4 "Team Phone: (725) 208-3133 | Team Email: myteam@andersonadvisors.com" at bounding box center [751, 267] width 910 height 44
click at [994, 258] on h4 "Team Phone: (725) 208-3133 | Team Email: myteam@andersonadvisors.com" at bounding box center [751, 267] width 910 height 44
click at [1001, 259] on h4 "Team Phone: (725) 208-3133 | Team Email: myteam@andersonadvisors.com" at bounding box center [751, 267] width 910 height 44
drag, startPoint x: 1000, startPoint y: 260, endPoint x: 312, endPoint y: 284, distance: 688.2
click at [312, 284] on div "Team Phone: (725) 208-3133 | Team Email: myteam@andersonadvisors.com Client Suc…" at bounding box center [751, 568] width 910 height 646
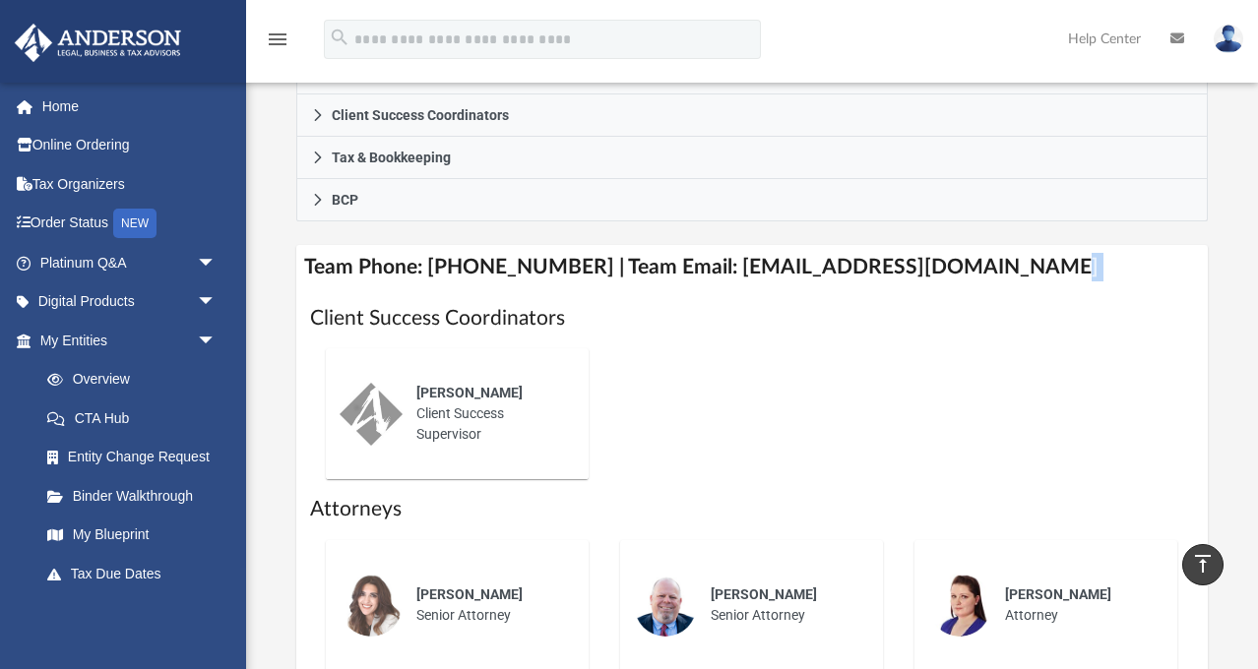
click at [999, 259] on h4 "Team Phone: (725) 208-3133 | Team Email: myteam@andersonadvisors.com" at bounding box center [751, 267] width 910 height 44
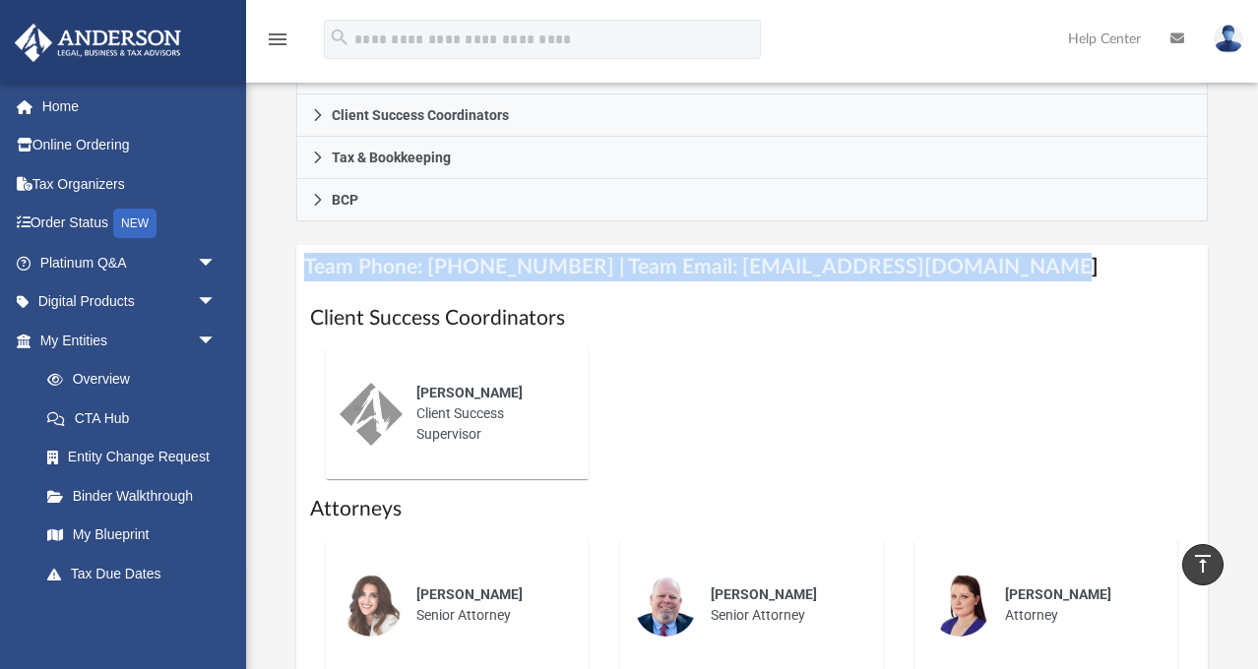
drag, startPoint x: 999, startPoint y: 257, endPoint x: 285, endPoint y: 270, distance: 713.5
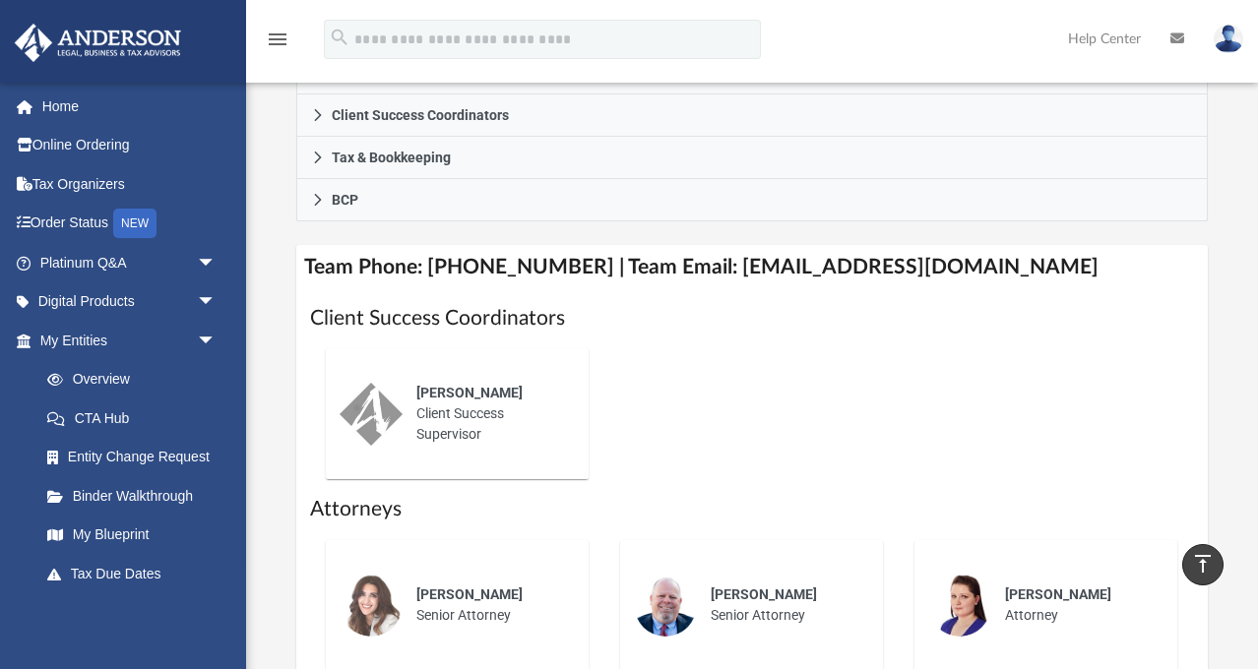
click at [973, 260] on h4 "Team Phone: (725) 208-3133 | Team Email: myteam@andersonadvisors.com" at bounding box center [751, 267] width 910 height 44
click at [1000, 258] on h4 "Team Phone: (725) 208-3133 | Team Email: myteam@andersonadvisors.com" at bounding box center [751, 267] width 910 height 44
click at [1003, 253] on h4 "Team Phone: (725) 208-3133 | Team Email: myteam@andersonadvisors.com" at bounding box center [751, 267] width 910 height 44
click at [998, 259] on h4 "Team Phone: (725) 208-3133 | Team Email: myteam@andersonadvisors.com" at bounding box center [751, 267] width 910 height 44
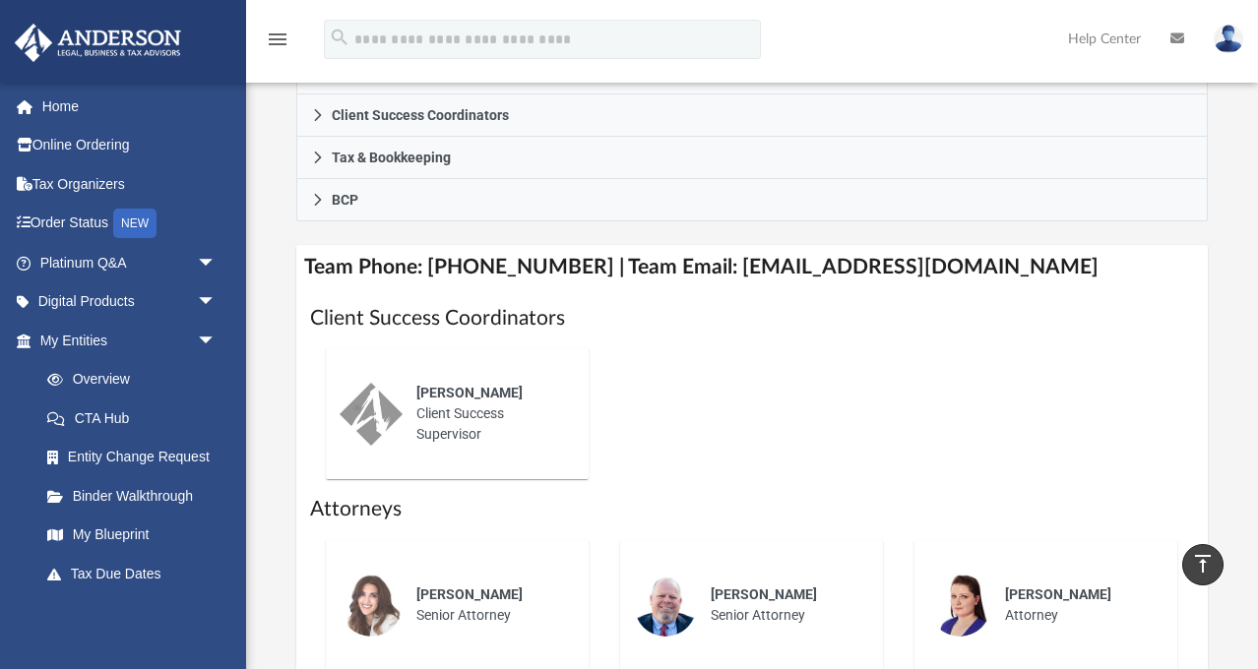
click at [995, 263] on h4 "Team Phone: (725) 208-3133 | Team Email: myteam@andersonadvisors.com" at bounding box center [751, 267] width 910 height 44
click at [1002, 256] on h4 "Team Phone: (725) 208-3133 | Team Email: myteam@andersonadvisors.com" at bounding box center [751, 267] width 910 height 44
click at [1003, 254] on h4 "Team Phone: (725) 208-3133 | Team Email: myteam@andersonadvisors.com" at bounding box center [751, 267] width 910 height 44
click at [999, 258] on h4 "Team Phone: (725) 208-3133 | Team Email: myteam@andersonadvisors.com" at bounding box center [751, 267] width 910 height 44
click at [1004, 263] on h4 "Team Phone: (725) 208-3133 | Team Email: myteam@andersonadvisors.com" at bounding box center [751, 267] width 910 height 44
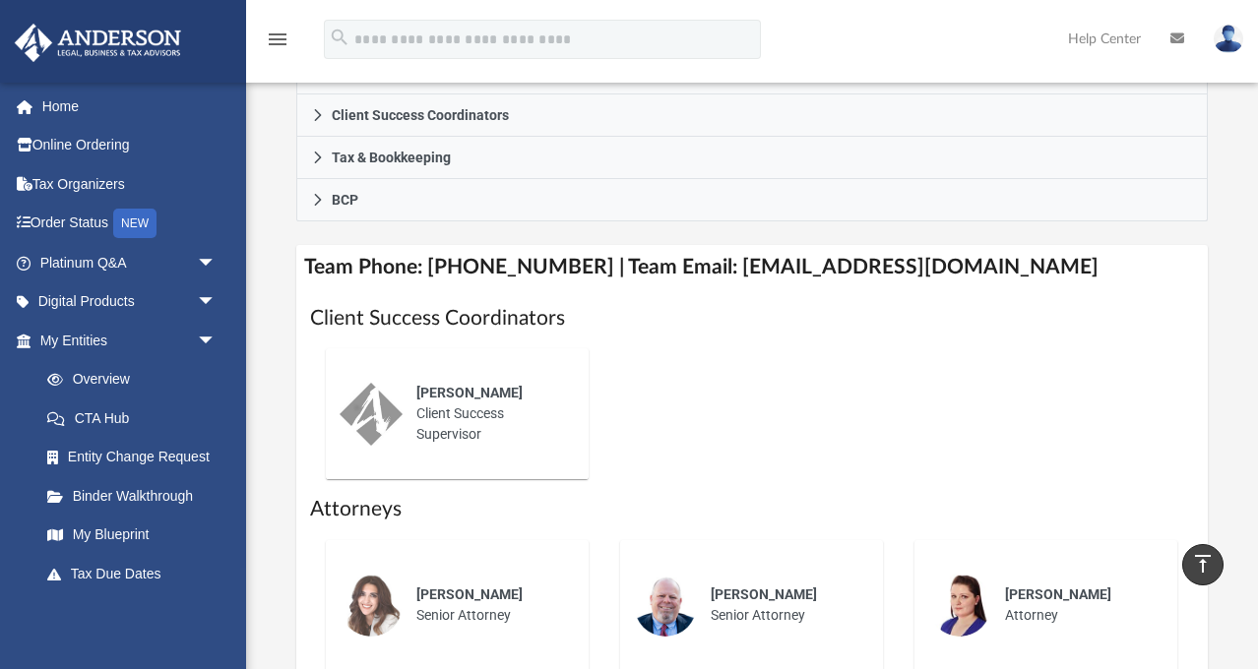
click at [999, 256] on h4 "Team Phone: (725) 208-3133 | Team Email: myteam@andersonadvisors.com" at bounding box center [751, 267] width 910 height 44
click at [999, 255] on h4 "Team Phone: (725) 208-3133 | Team Email: myteam@andersonadvisors.com" at bounding box center [751, 267] width 910 height 44
drag, startPoint x: 998, startPoint y: 256, endPoint x: 971, endPoint y: 262, distance: 27.2
click at [993, 256] on h4 "Team Phone: (725) 208-3133 | Team Email: myteam@andersonadvisors.com" at bounding box center [751, 267] width 910 height 44
click at [1000, 258] on h4 "Team Phone: (725) 208-3133 | Team Email: myteam@andersonadvisors.com" at bounding box center [751, 267] width 910 height 44
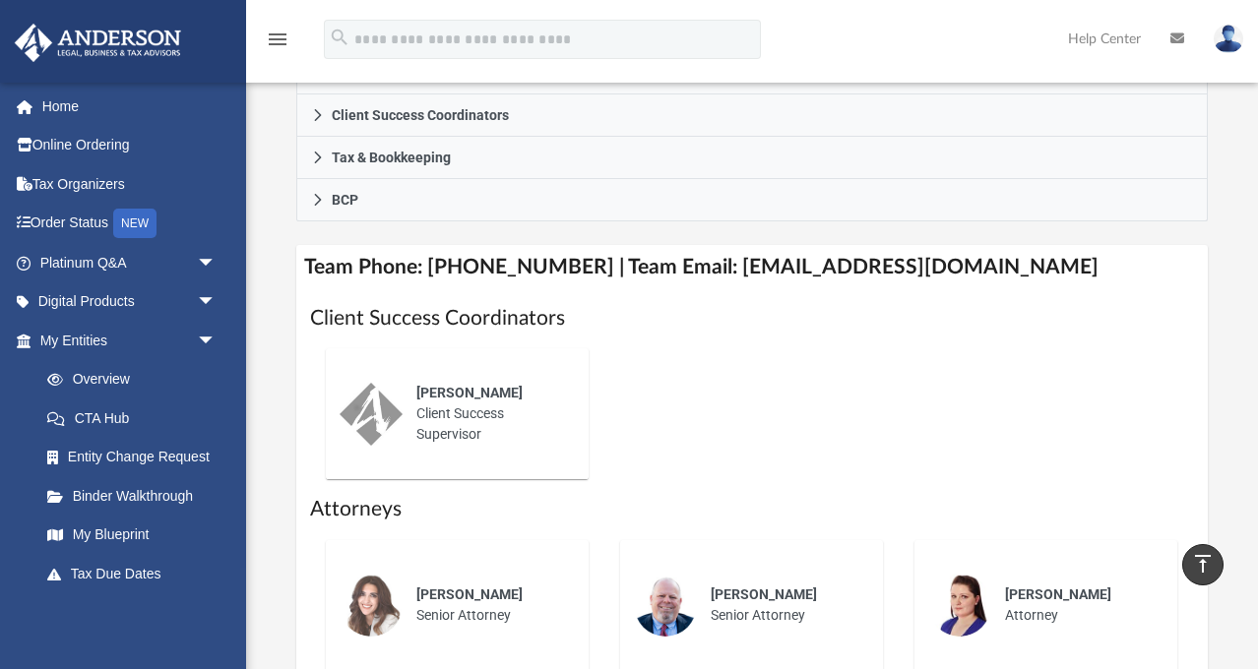
click at [1001, 260] on h4 "Team Phone: (725) 208-3133 | Team Email: myteam@andersonadvisors.com" at bounding box center [751, 267] width 910 height 44
click at [1000, 259] on h4 "Team Phone: (725) 208-3133 | Team Email: myteam@andersonadvisors.com" at bounding box center [751, 267] width 910 height 44
click at [1008, 264] on h4 "Team Phone: (725) 208-3133 | Team Email: myteam@andersonadvisors.com" at bounding box center [751, 267] width 910 height 44
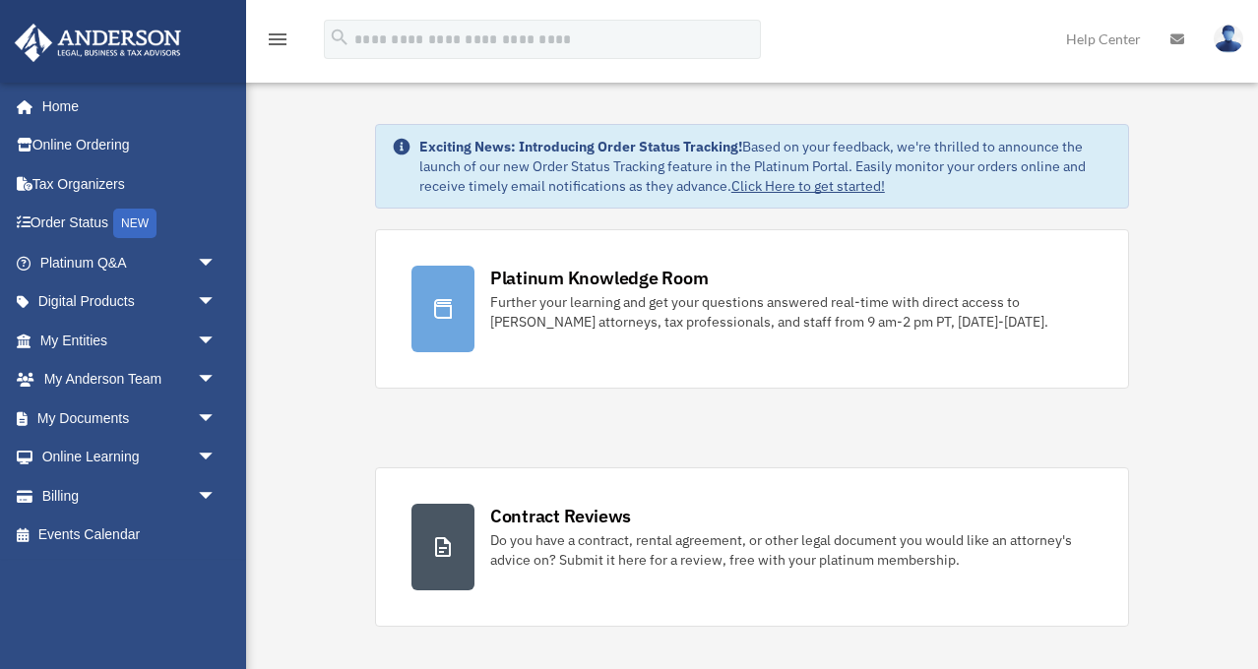
scroll to position [826, 0]
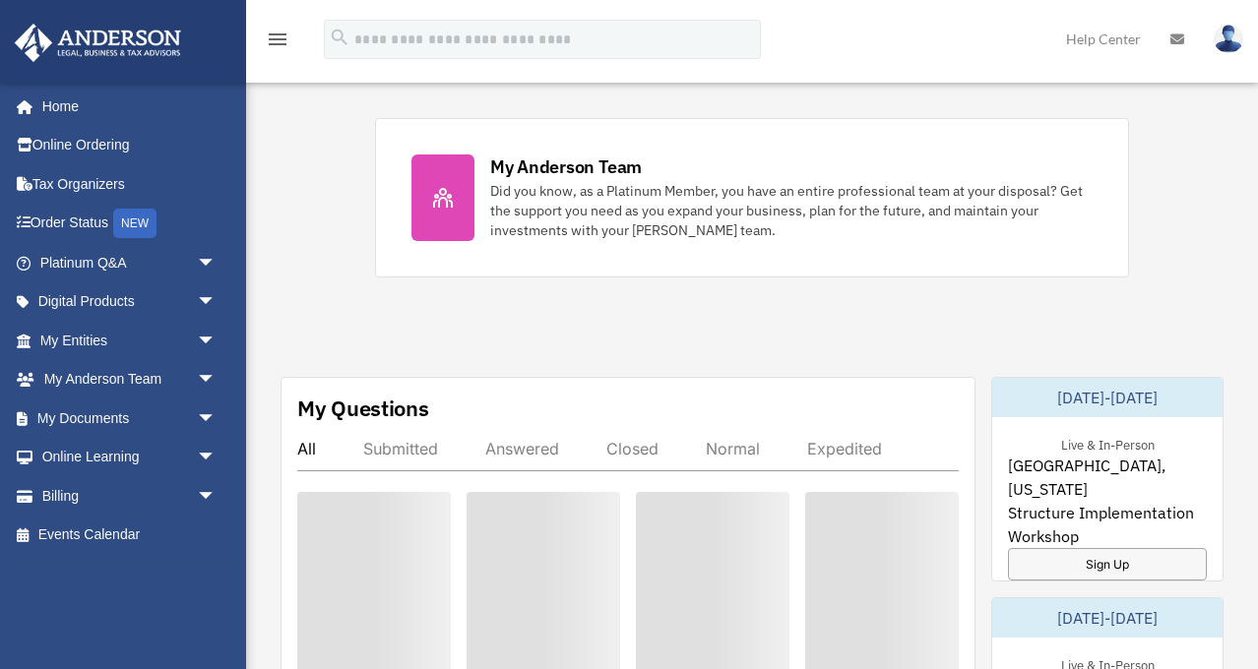
click at [1146, 279] on div "Exciting News: Introducing Order Status Tracking! Based on your feedback, we're…" at bounding box center [751, 405] width 1041 height 2312
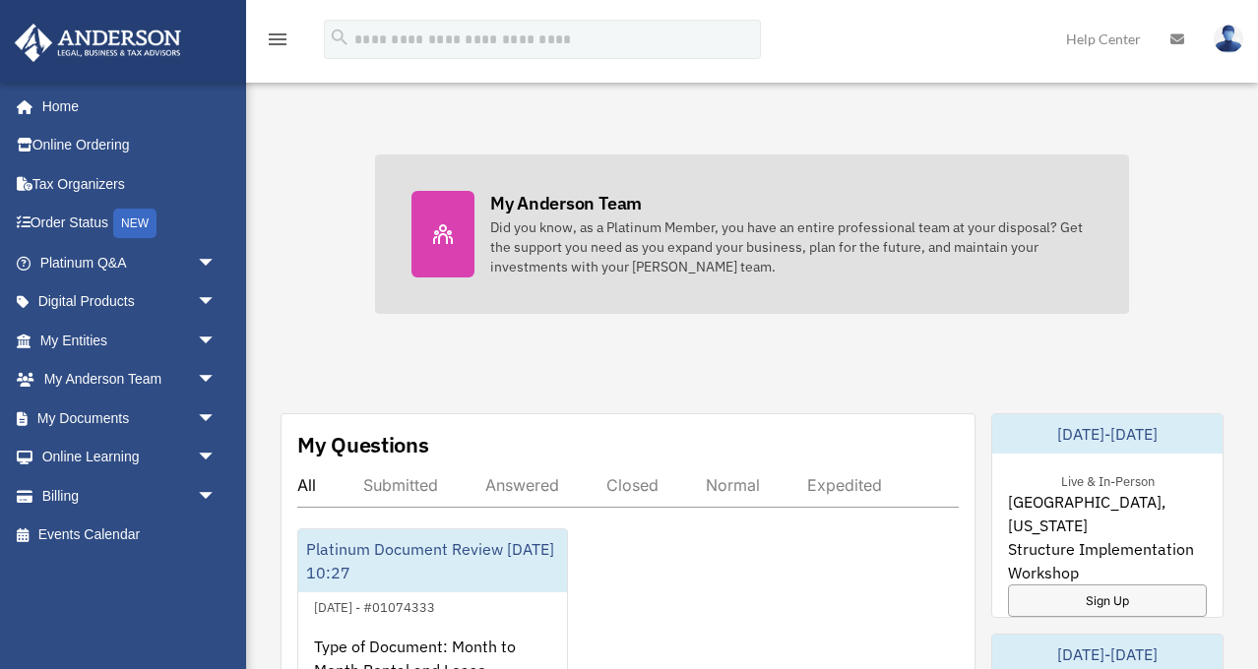
scroll to position [706, 0]
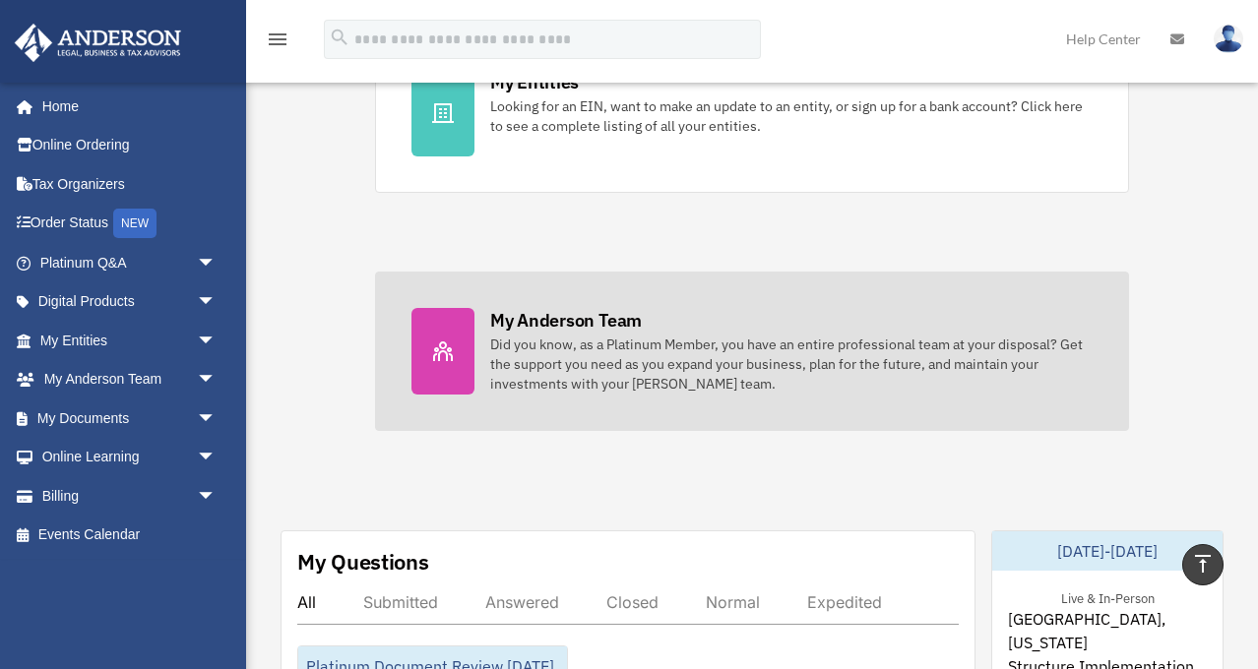
click at [446, 351] on icon at bounding box center [443, 351] width 20 height 20
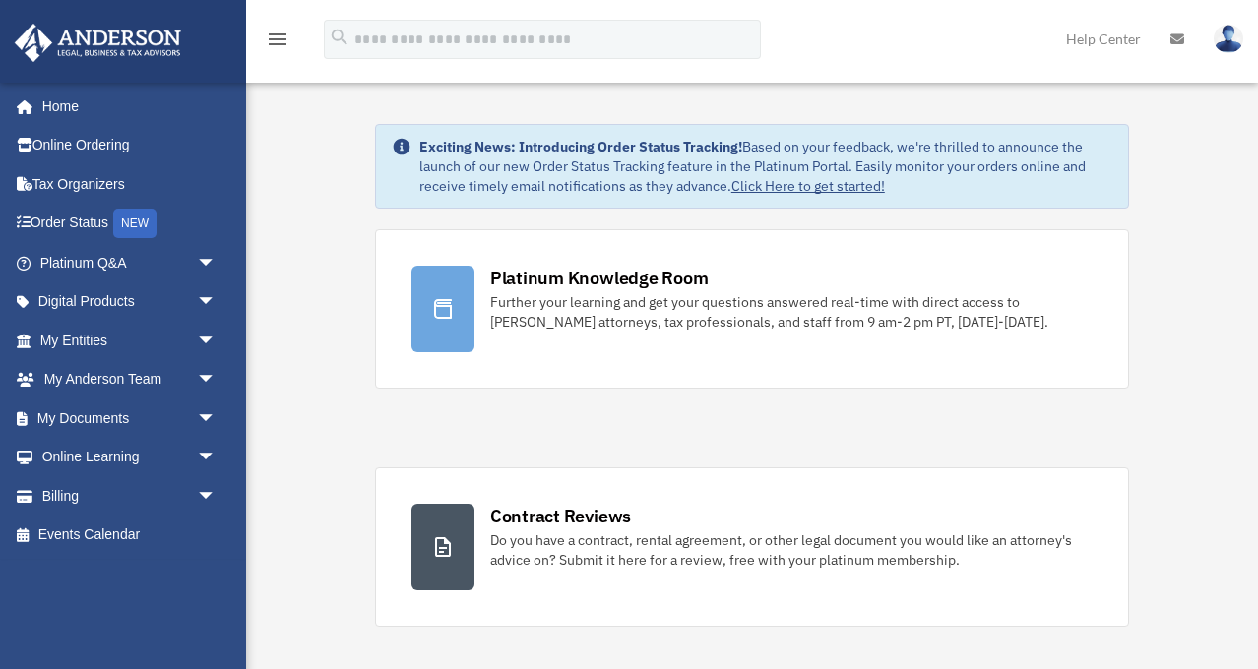
scroll to position [706, 0]
